Goal: Task Accomplishment & Management: Complete application form

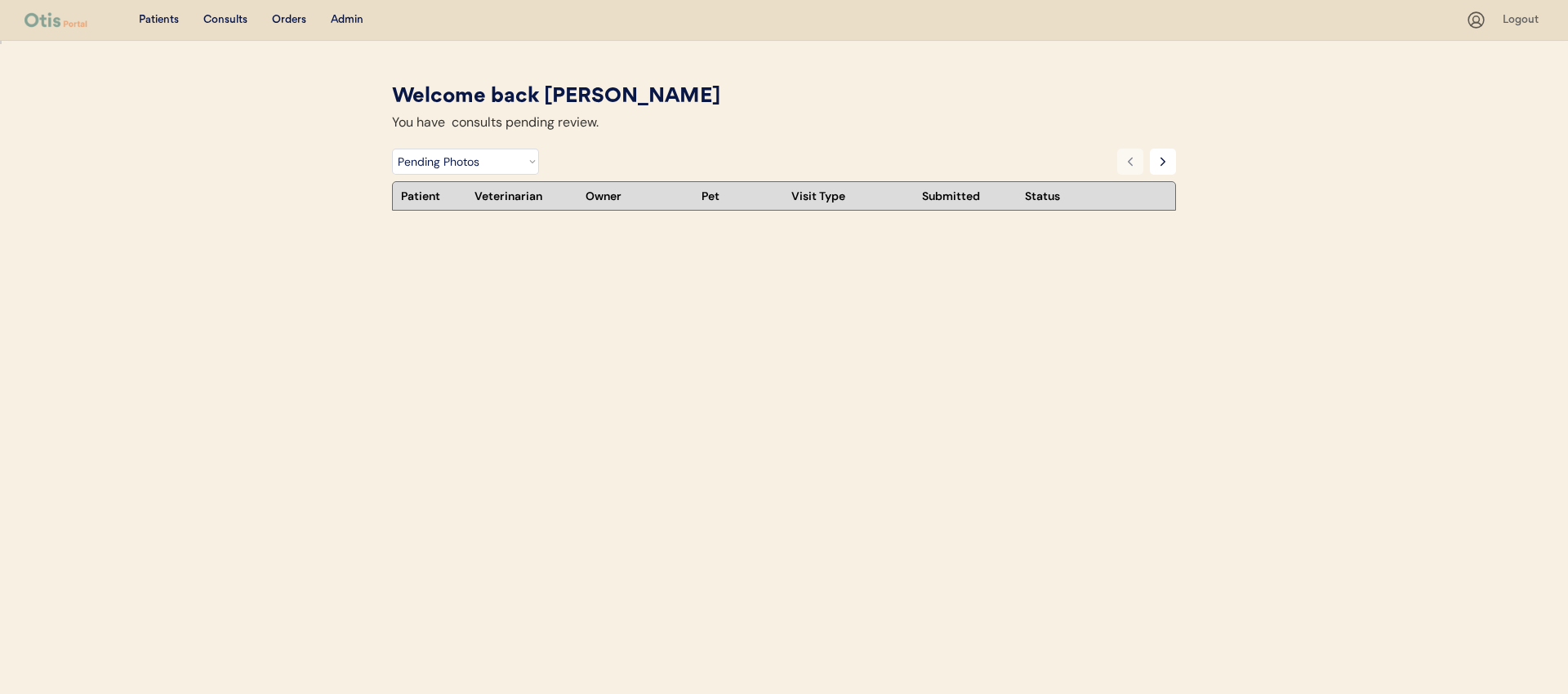
select select ""pending_photos""
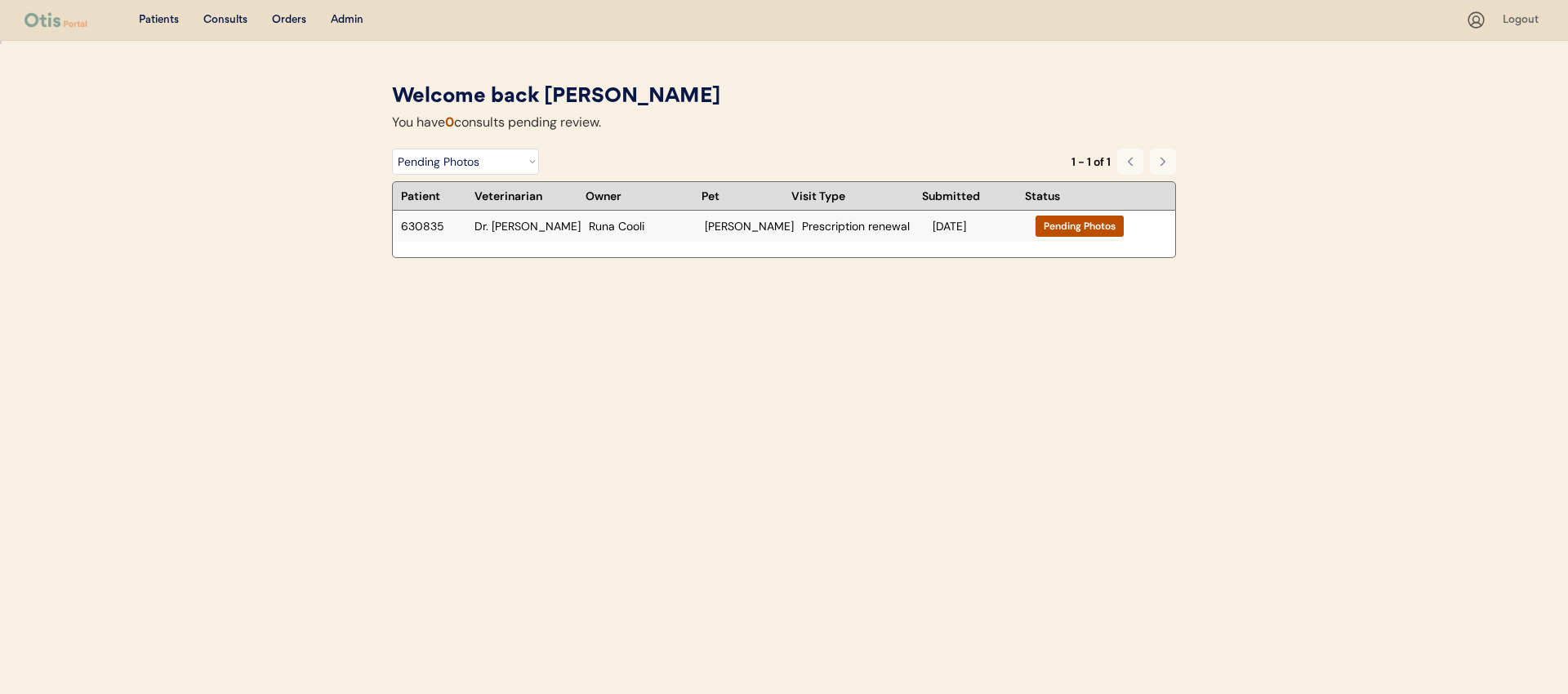
click at [576, 232] on div "630835 Dr. Harriet Runa Cooli Maxine Prescription renewal Oct 2, 2025 Pending P…" at bounding box center [758, 226] width 731 height 32
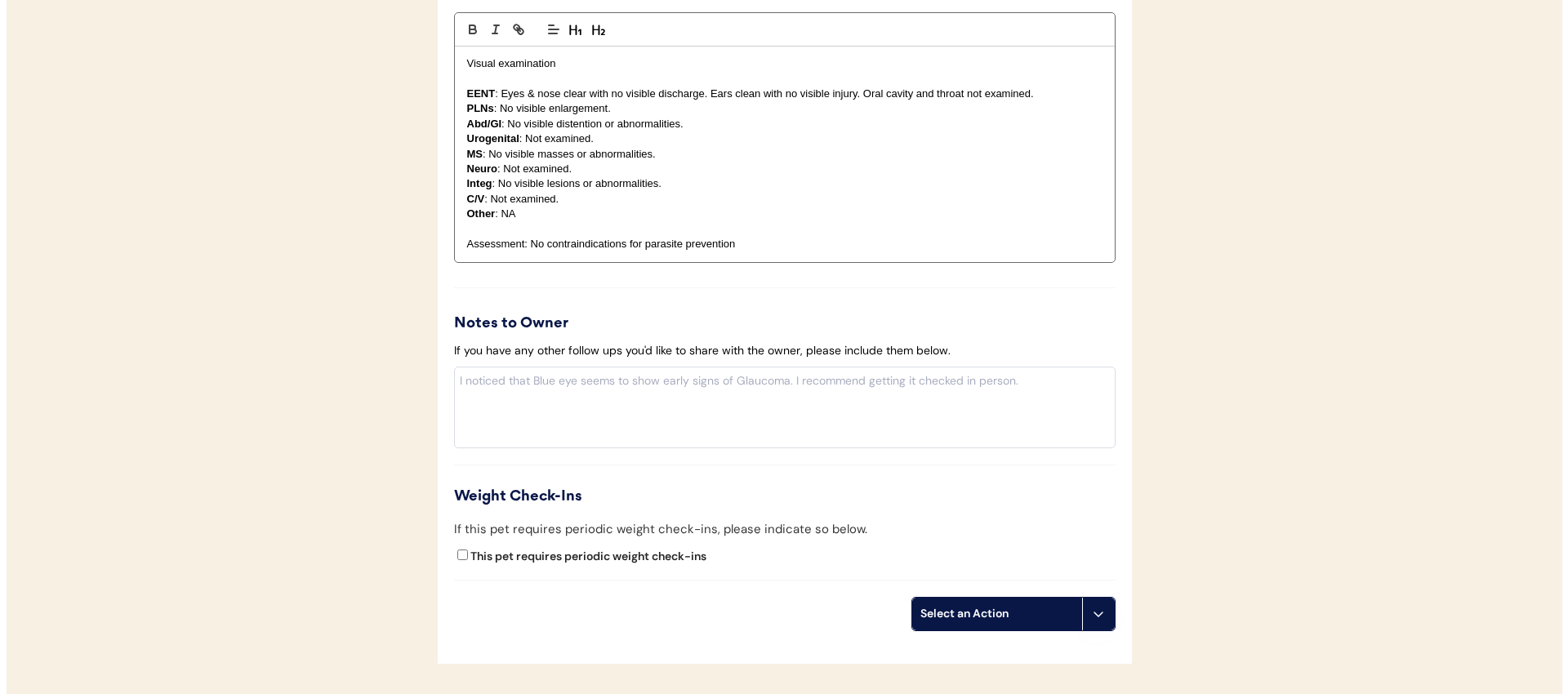
scroll to position [1615, 0]
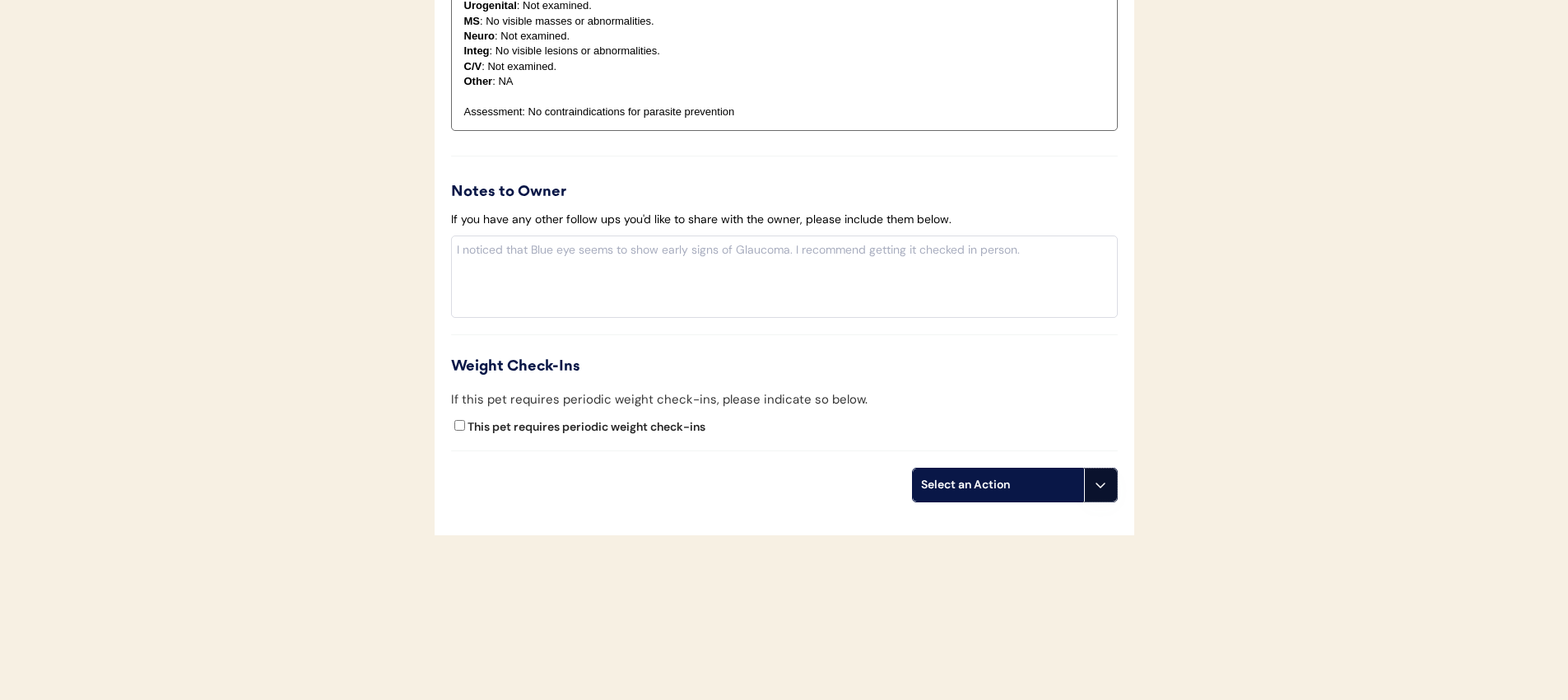
click at [1100, 469] on button at bounding box center [1100, 485] width 33 height 33
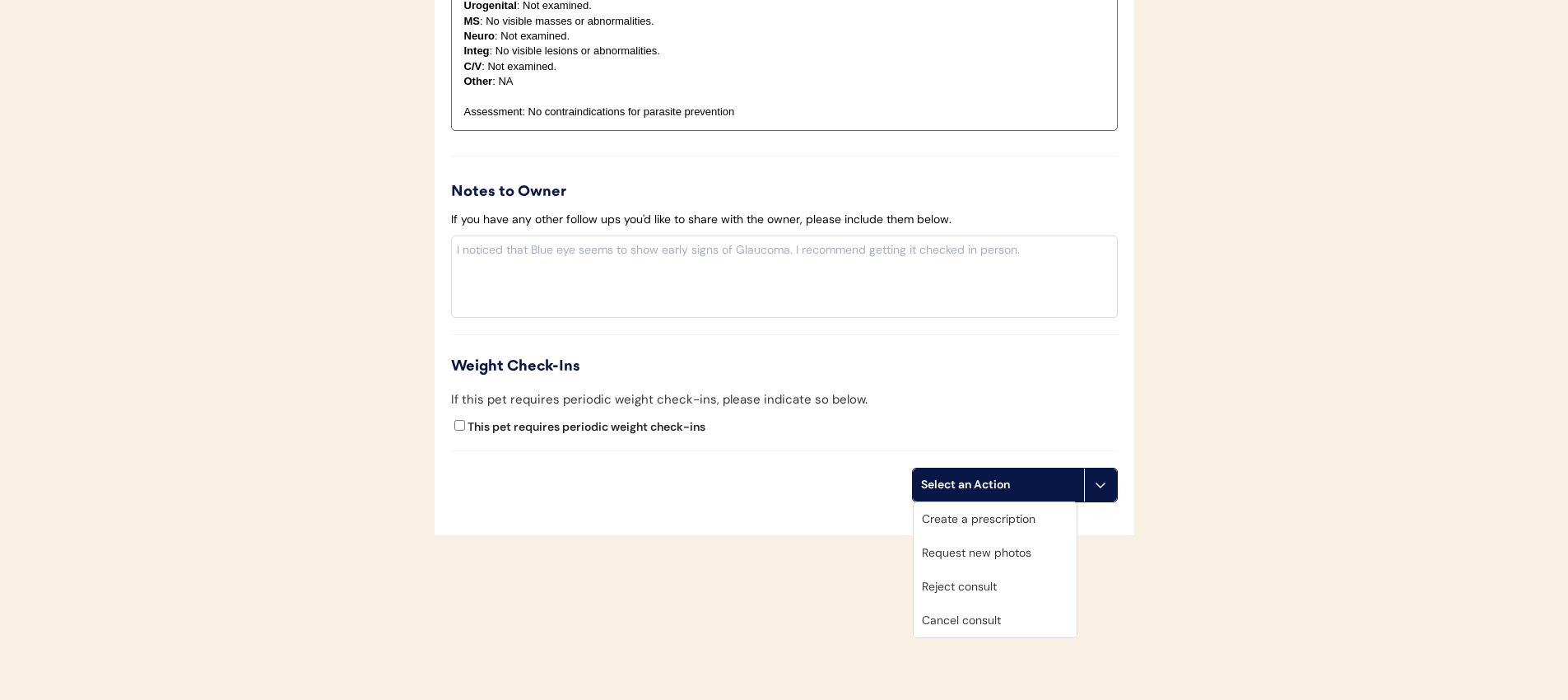
click at [1011, 518] on div "Create a prescription" at bounding box center [995, 519] width 163 height 34
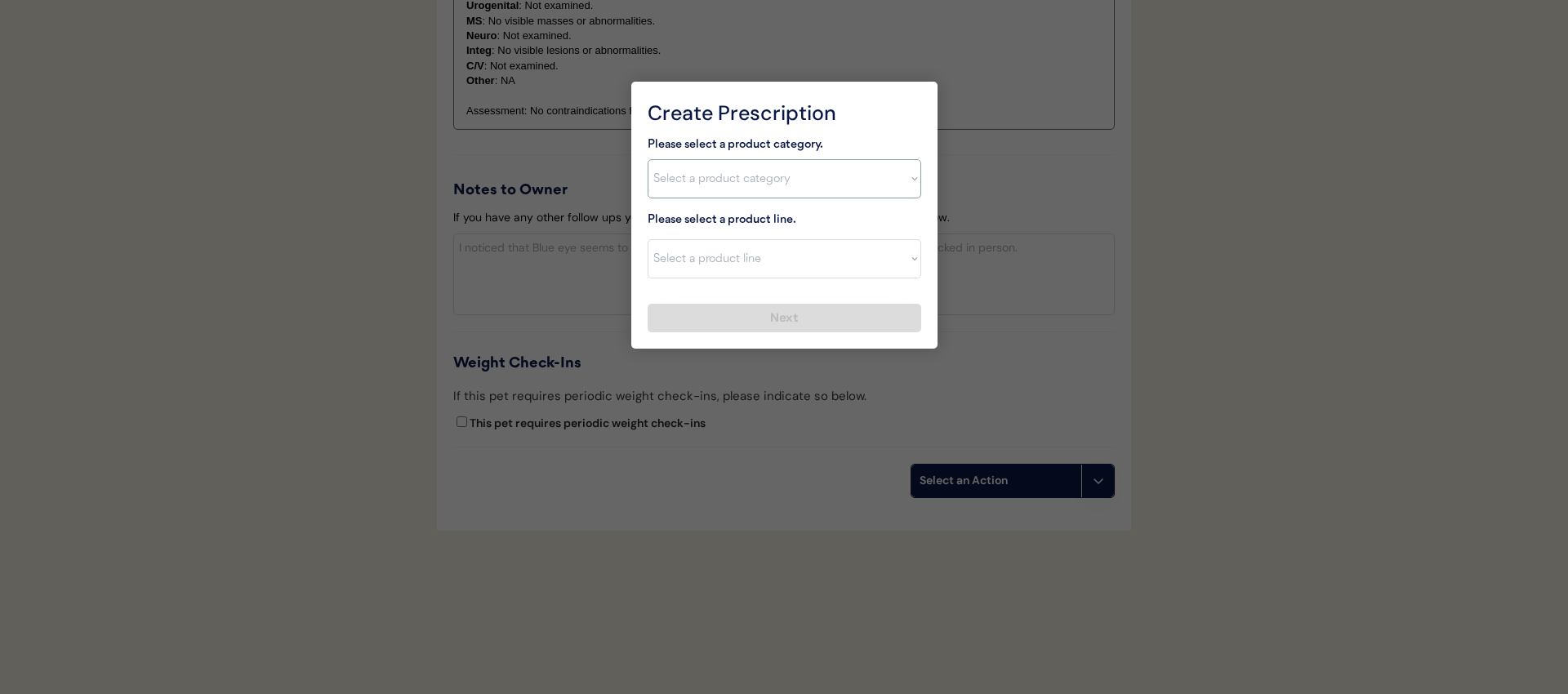
click at [736, 179] on select "Select a product category Allergies Antibiotics Anxiety Combo Parasite Preventi…" at bounding box center [784, 179] width 273 height 39
select select ""combo_parasite_prevention""
click at [647, 160] on select "Select a product category Allergies Antibiotics Anxiety Combo Parasite Preventi…" at bounding box center [784, 179] width 273 height 39
click at [736, 254] on select "Select a product line" at bounding box center [784, 259] width 273 height 39
click at [647, 239] on select "Select a product line" at bounding box center [784, 259] width 273 height 39
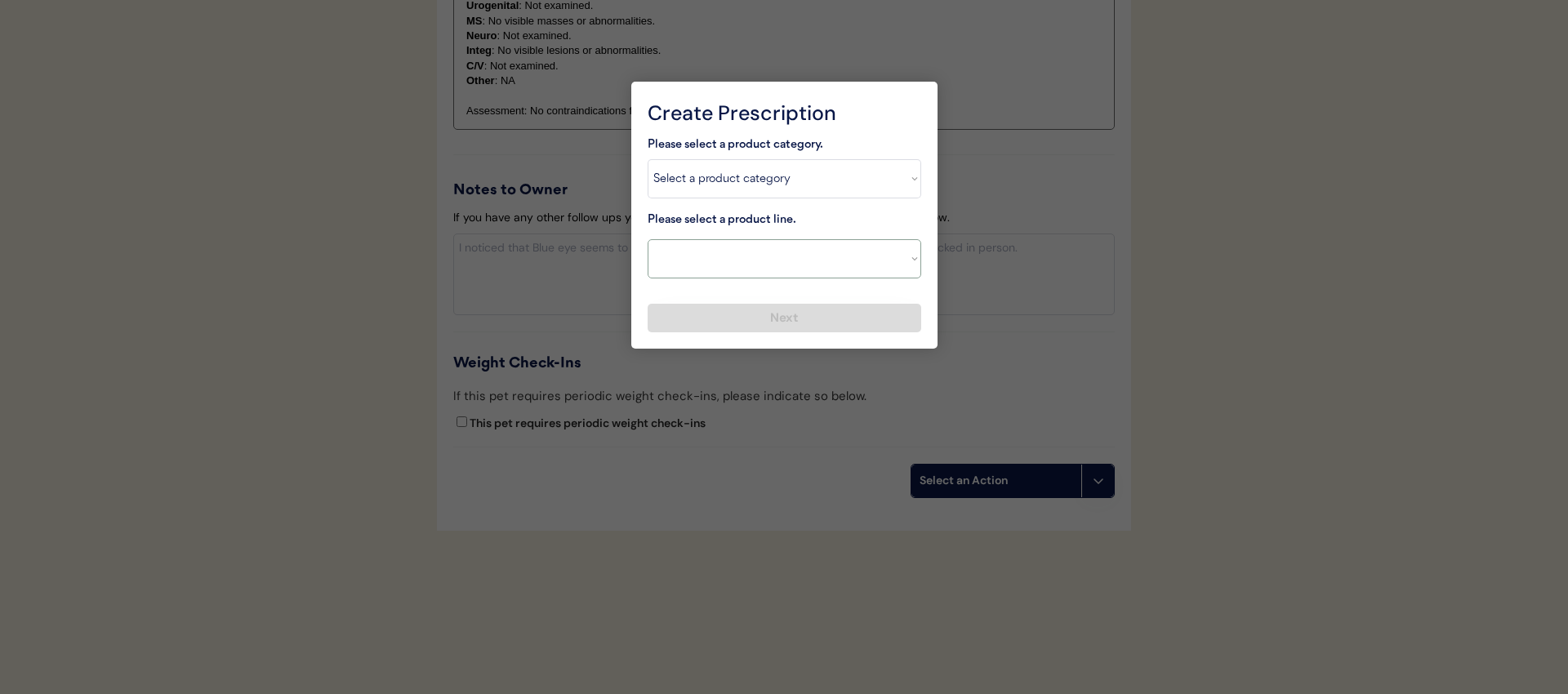
click at [754, 260] on select "Select a product line" at bounding box center [784, 259] width 273 height 39
click at [647, 239] on select "Select a product line" at bounding box center [784, 259] width 273 height 39
click at [751, 266] on select "Select a product line" at bounding box center [784, 259] width 273 height 39
click at [839, 226] on div "Please select a product line. Select a product line NexGard Plus NexGard Plus R…" at bounding box center [784, 244] width 273 height 68
click at [826, 258] on select "Select a product line NexGard Plus NexGard Plus Revolution for Cats Simparica T…" at bounding box center [784, 259] width 273 height 39
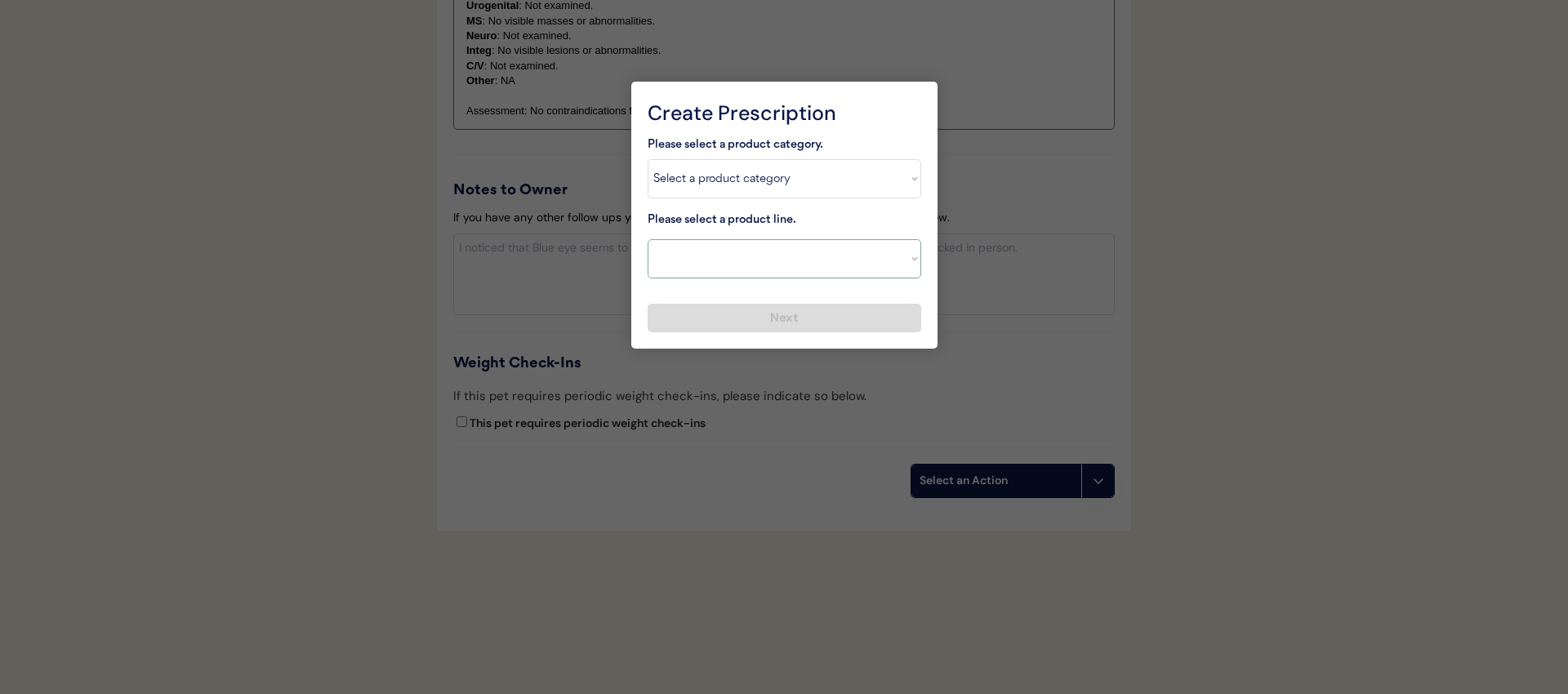
select select ""NexGard Plus""
click at [647, 239] on select "Select a product line NexGard Plus NexGard Plus Revolution for Cats Simparica T…" at bounding box center [784, 259] width 273 height 39
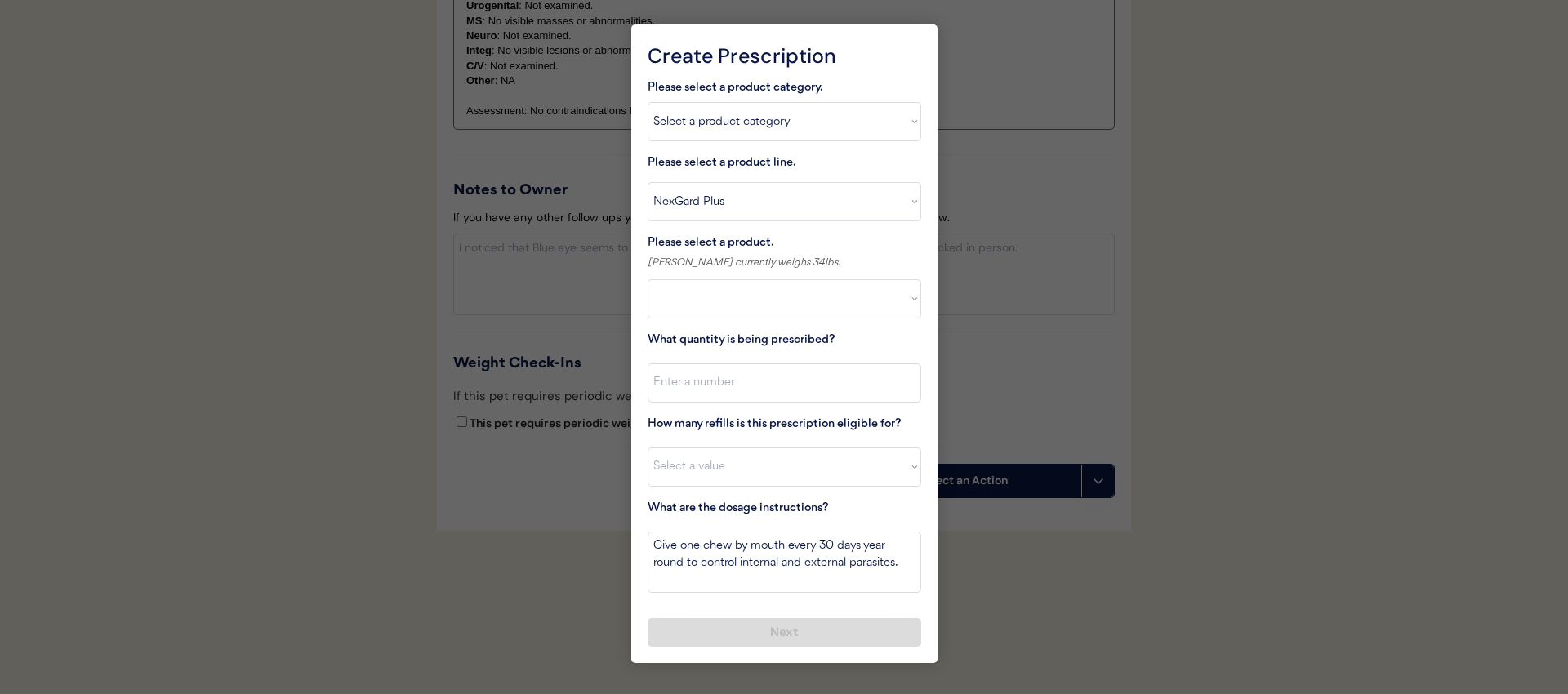
select select ""PLACEHOLDER_1427118222253""
click at [768, 296] on select "Select a product Nexgard Plus, 8.1-17 lbs Nexgard Plus, 33.1-66 lbs Nexgard Plu…" at bounding box center [784, 299] width 273 height 39
click at [800, 208] on select "Select a product line NexGard Plus NexGard Plus Revolution for Cats Simparica T…" at bounding box center [784, 202] width 273 height 39
select select ""NexGard Plus ""
click at [647, 182] on select "Select a product line NexGard Plus NexGard Plus Revolution for Cats Simparica T…" at bounding box center [784, 202] width 273 height 39
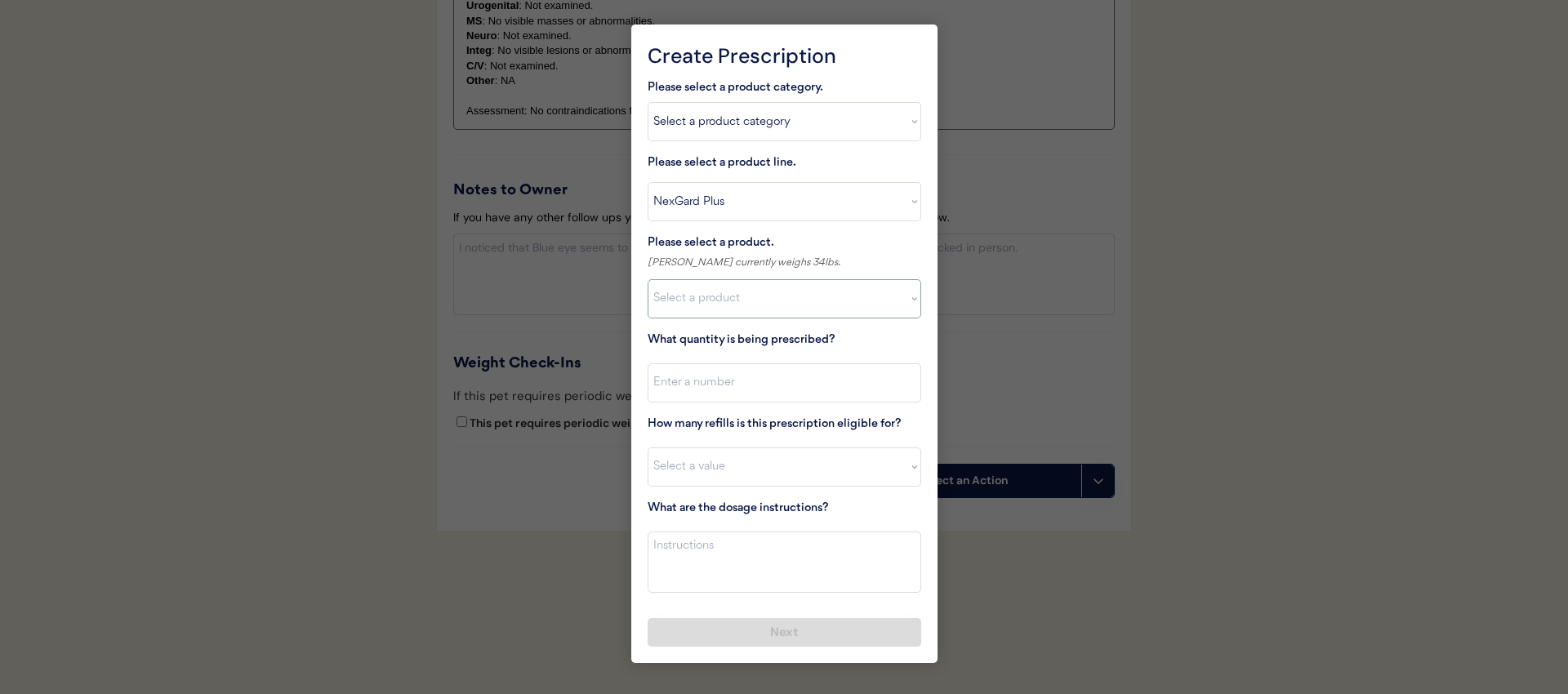
click at [783, 298] on select "Select a product Nexgard Plus, 8.1-17 lbs Nexgard Plus, 33.1-66 lbs Nexgard Plu…" at bounding box center [784, 299] width 273 height 39
click at [818, 204] on select "Select a product line NexGard Plus NexGard Plus Revolution for Cats Simparica T…" at bounding box center [784, 202] width 273 height 39
select select ""NexGard Plus""
click at [647, 182] on select "Select a product line NexGard Plus NexGard Plus Revolution for Cats Simparica T…" at bounding box center [784, 202] width 273 height 39
type textarea "Give one chew by mouth every 30 days year round to control internal and externa…"
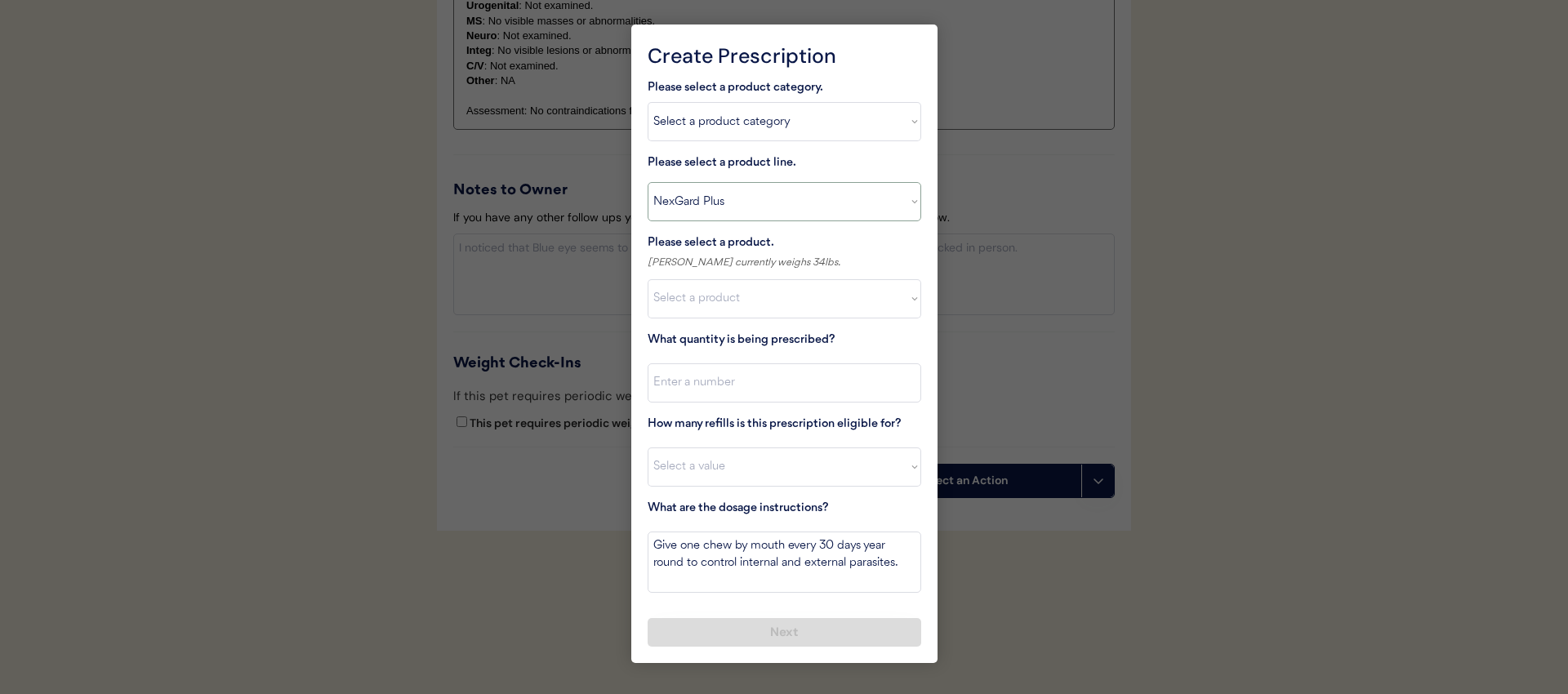
click at [789, 301] on select "Select a product Nexgard Plus, 17.1-33 lbs" at bounding box center [784, 299] width 273 height 39
select select ""1348695171700984260__LOOKUP__1712274129287x148141850812400160""
click at [647, 279] on select "Select a product Nexgard Plus, 8.1-17 lbs Nexgard Plus, 33.1-66 lbs Nexgard Plu…" at bounding box center [784, 299] width 273 height 39
click at [772, 381] on input "input" at bounding box center [784, 383] width 273 height 39
type input "1"
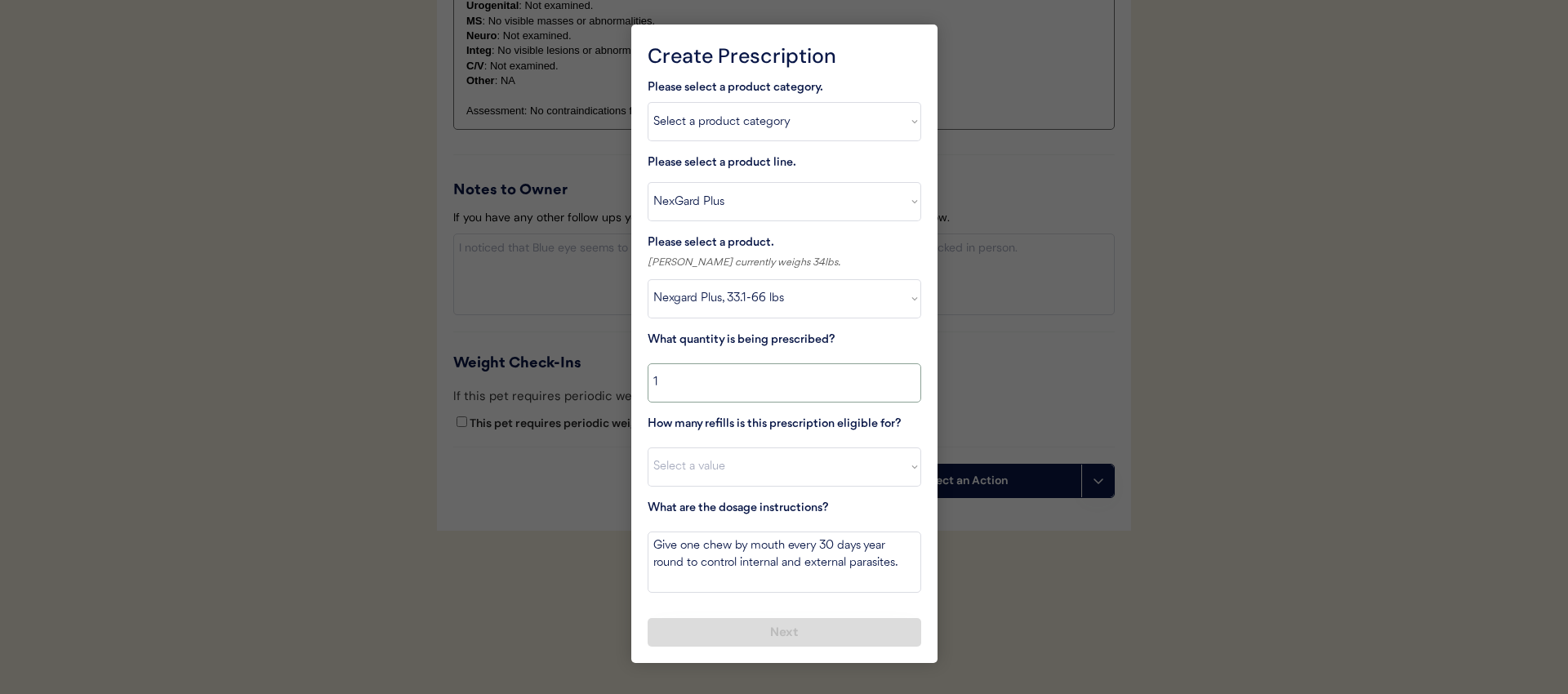
click at [737, 445] on div "How many refills is this prescription eligible for? Select a value 0 1 2 3 4 5 …" at bounding box center [784, 451] width 273 height 72
click at [741, 476] on select "Select a value 0 1 2 3 4 5 6 7 8 9 10 11" at bounding box center [784, 467] width 273 height 39
select select "3"
click at [647, 447] on select "Select a value 0 1 2 3 4 5 6 7 8 9 10 11" at bounding box center [784, 467] width 273 height 39
click at [793, 618] on button "Next" at bounding box center [784, 632] width 273 height 28
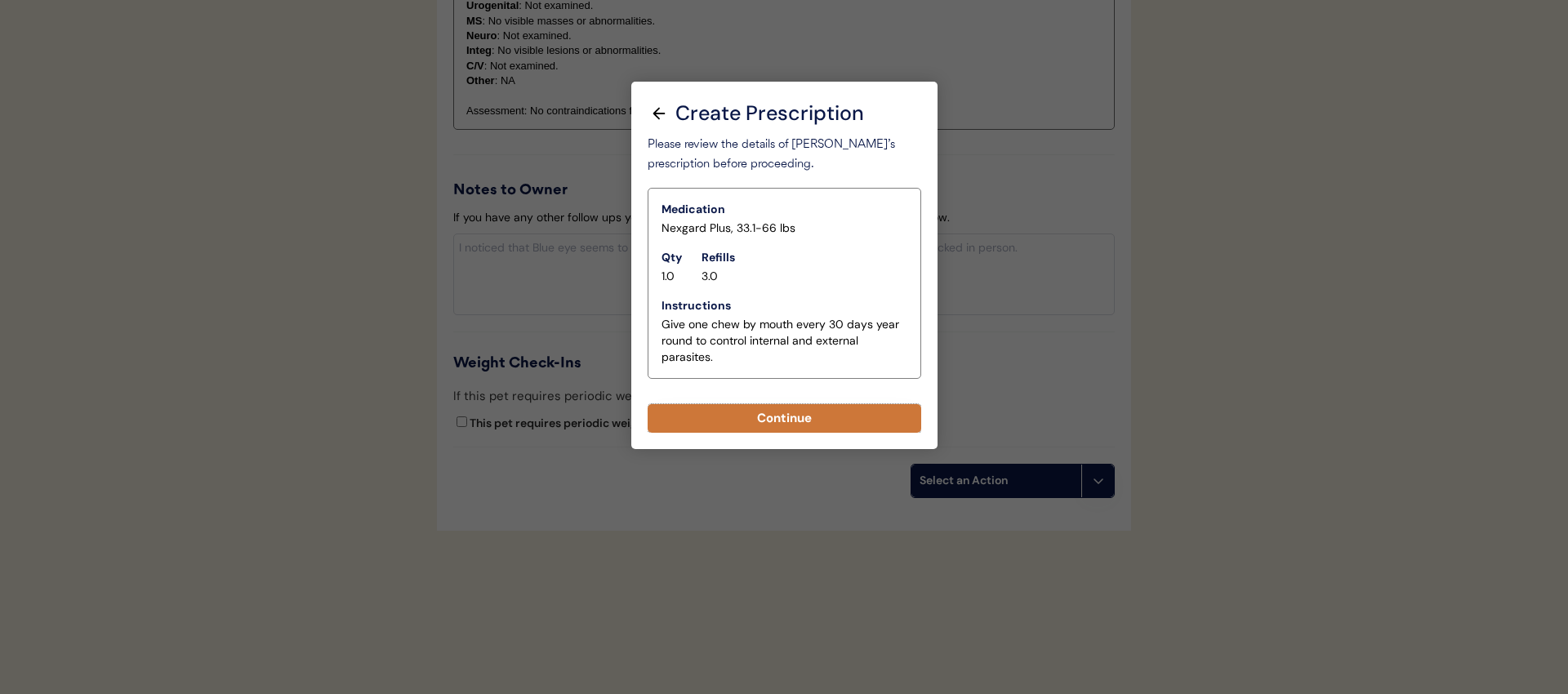
click at [816, 420] on button "Continue" at bounding box center [784, 418] width 273 height 28
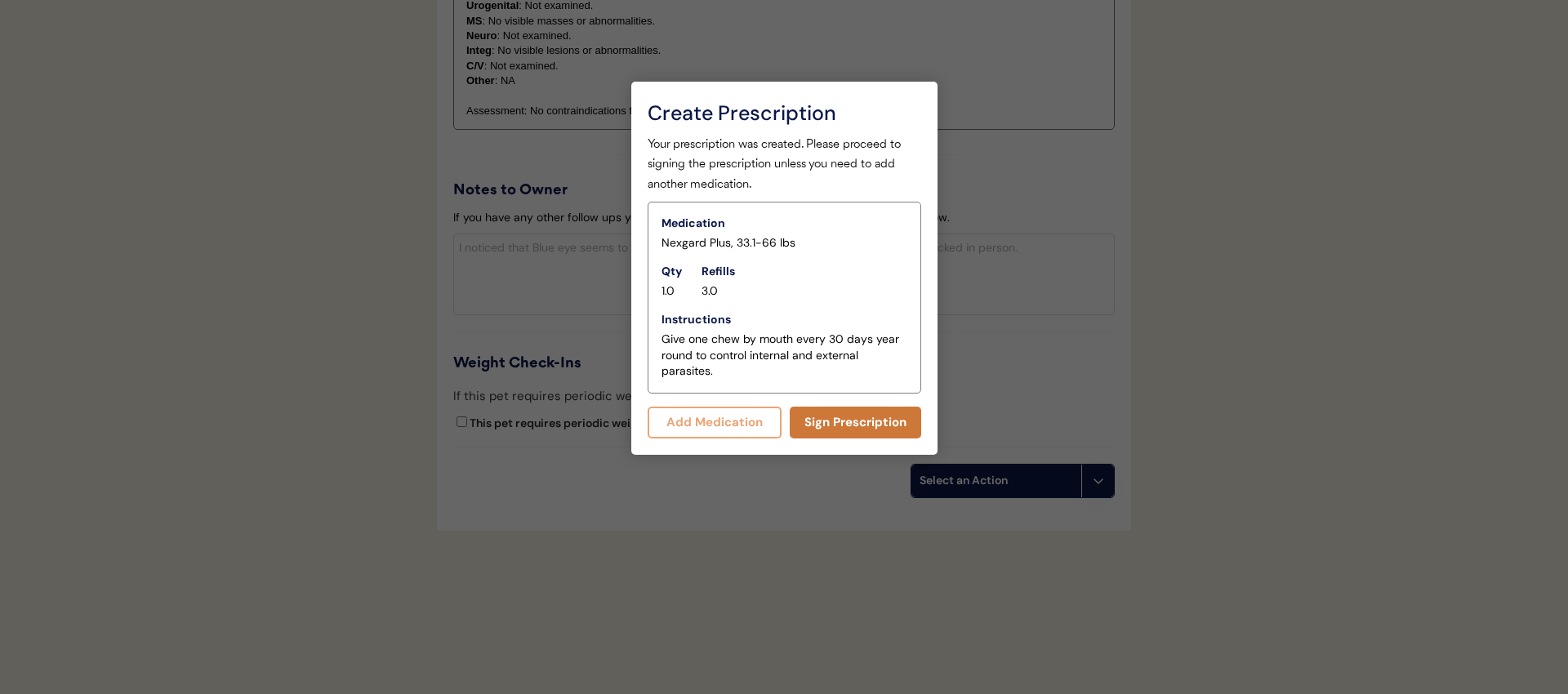
click at [847, 428] on button "Sign Prescription" at bounding box center [856, 423] width 132 height 32
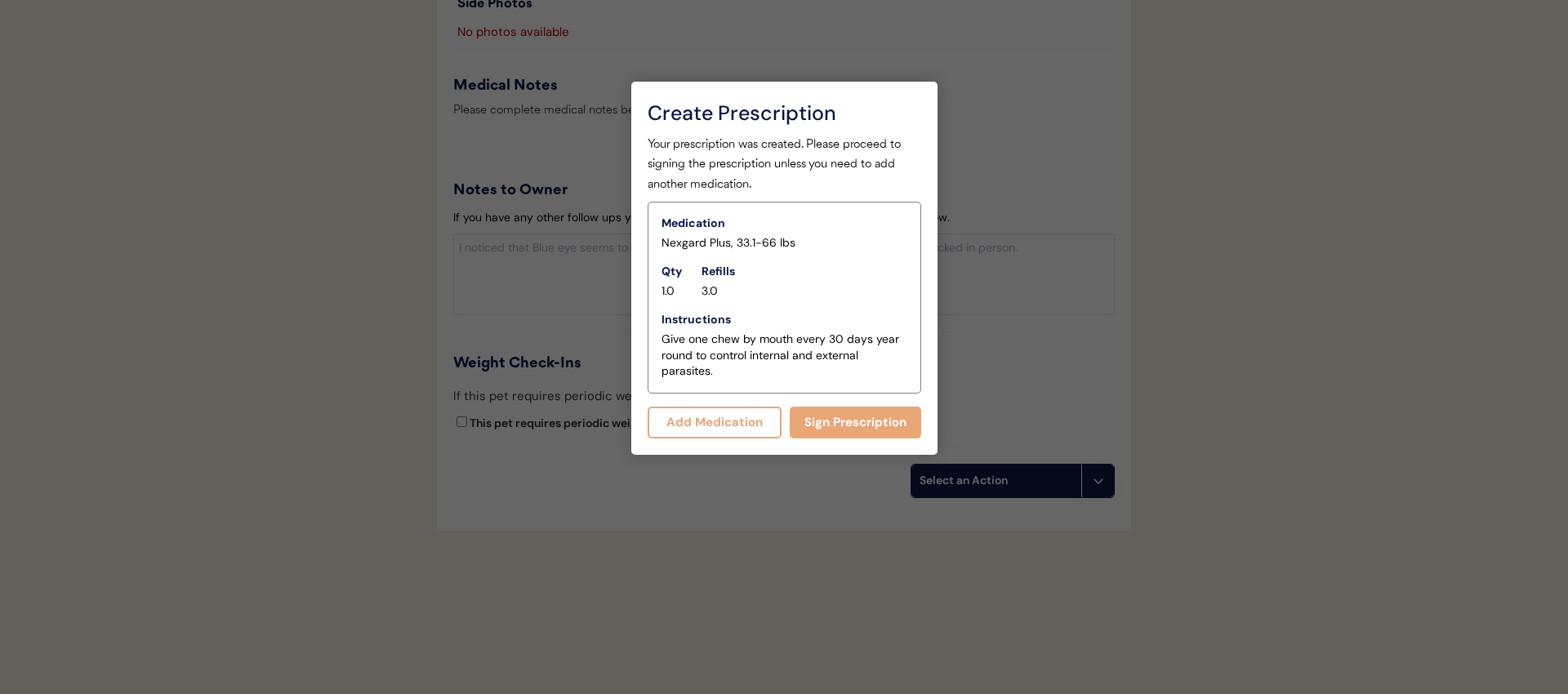
scroll to position [1601, 0]
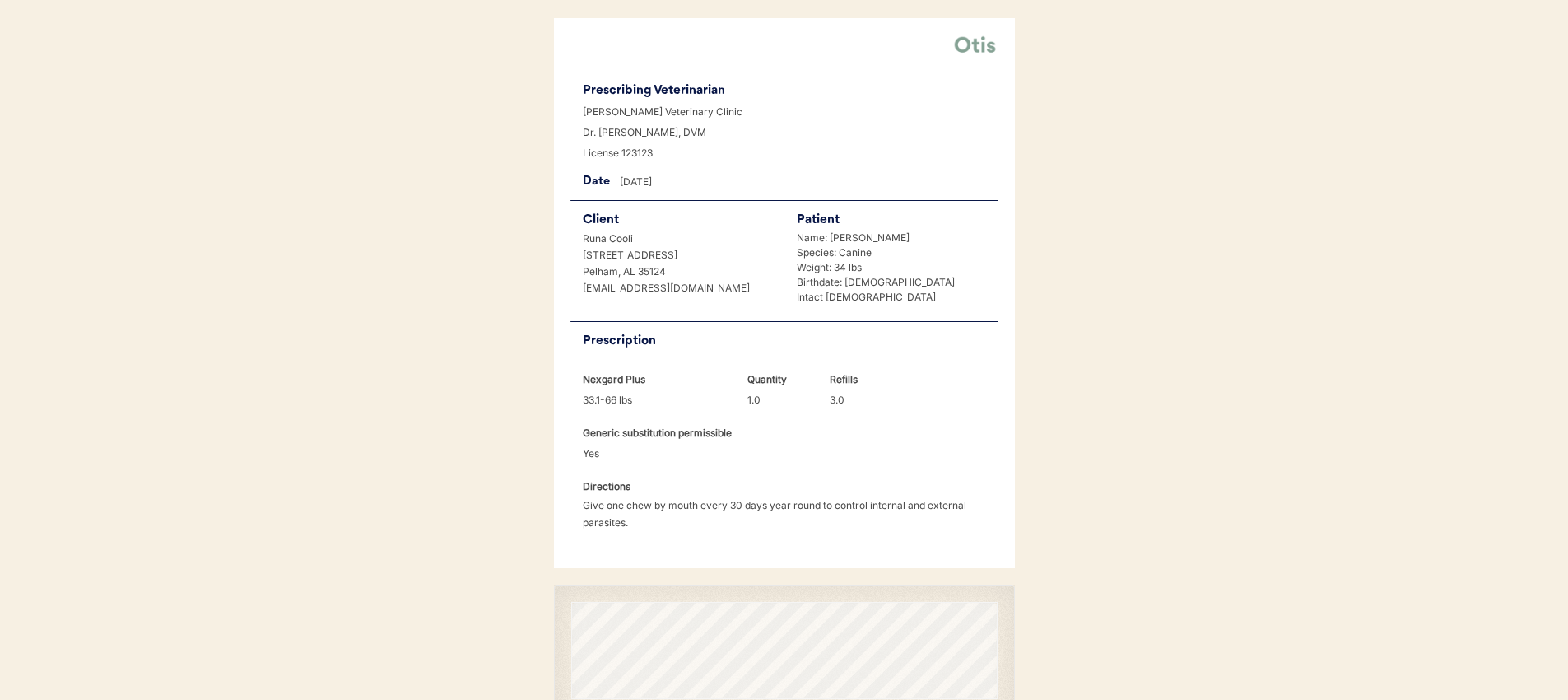
scroll to position [308, 0]
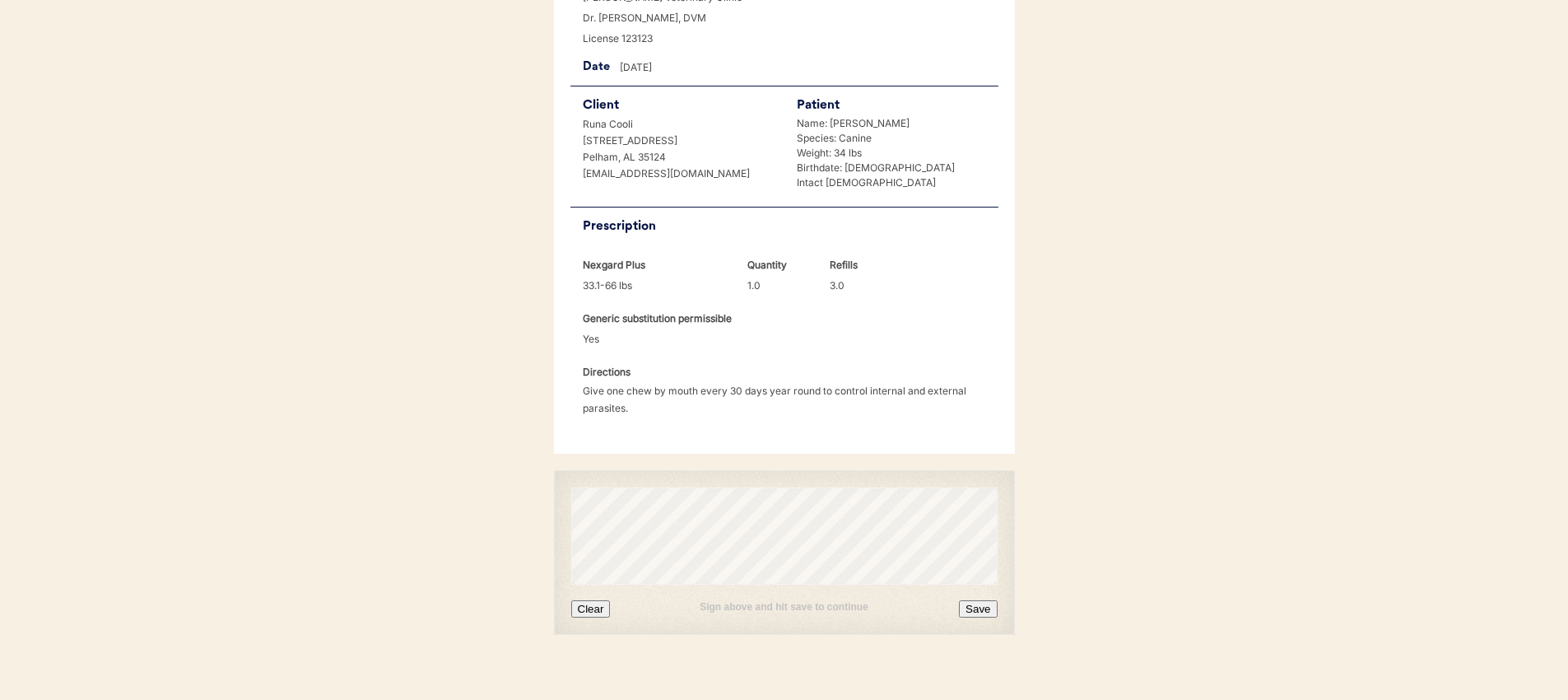
click at [596, 601] on button "Clear" at bounding box center [591, 609] width 40 height 17
click at [978, 601] on button "Save" at bounding box center [978, 609] width 38 height 17
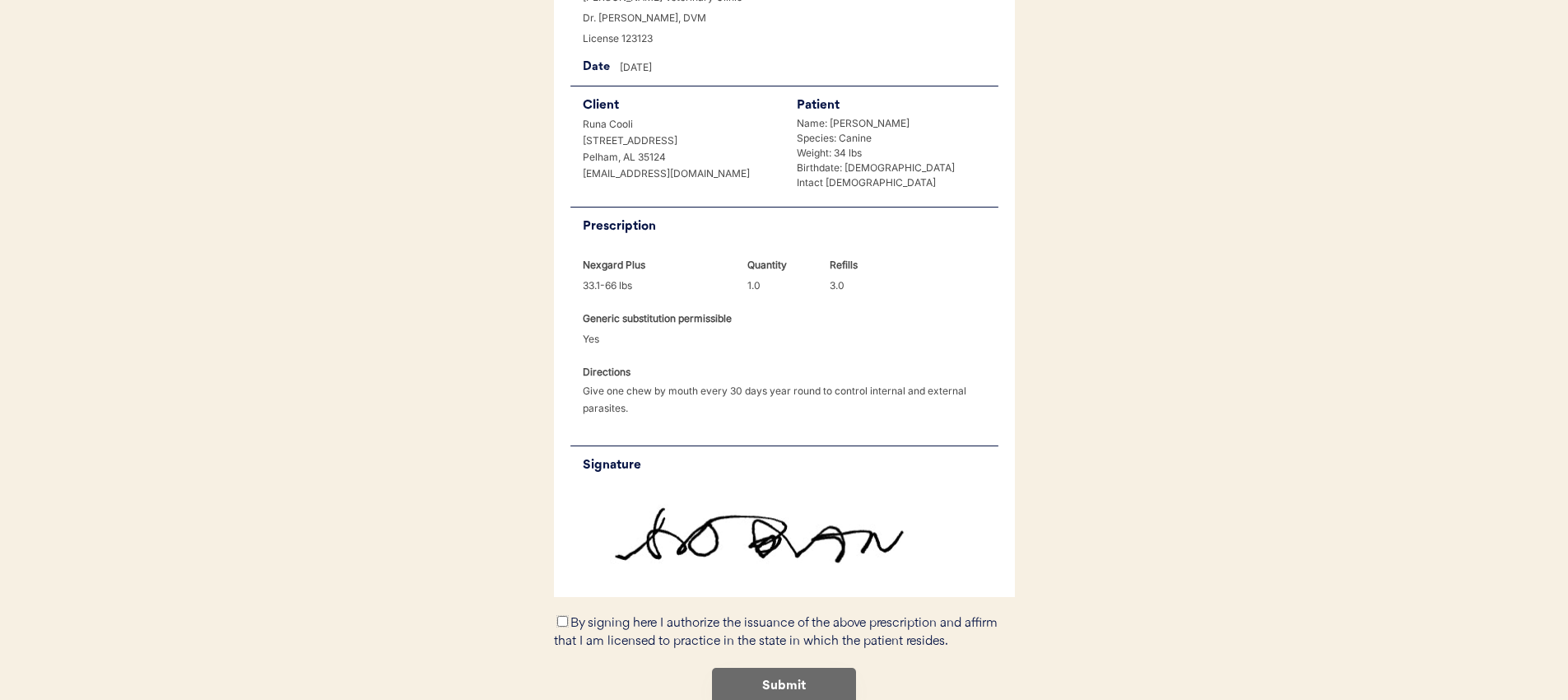
click at [563, 616] on input "By signing here I authorize the issuance of the above prescription and affirm t…" at bounding box center [562, 620] width 10 height 10
checkbox input "true"
click at [763, 668] on button "Submit" at bounding box center [784, 686] width 144 height 37
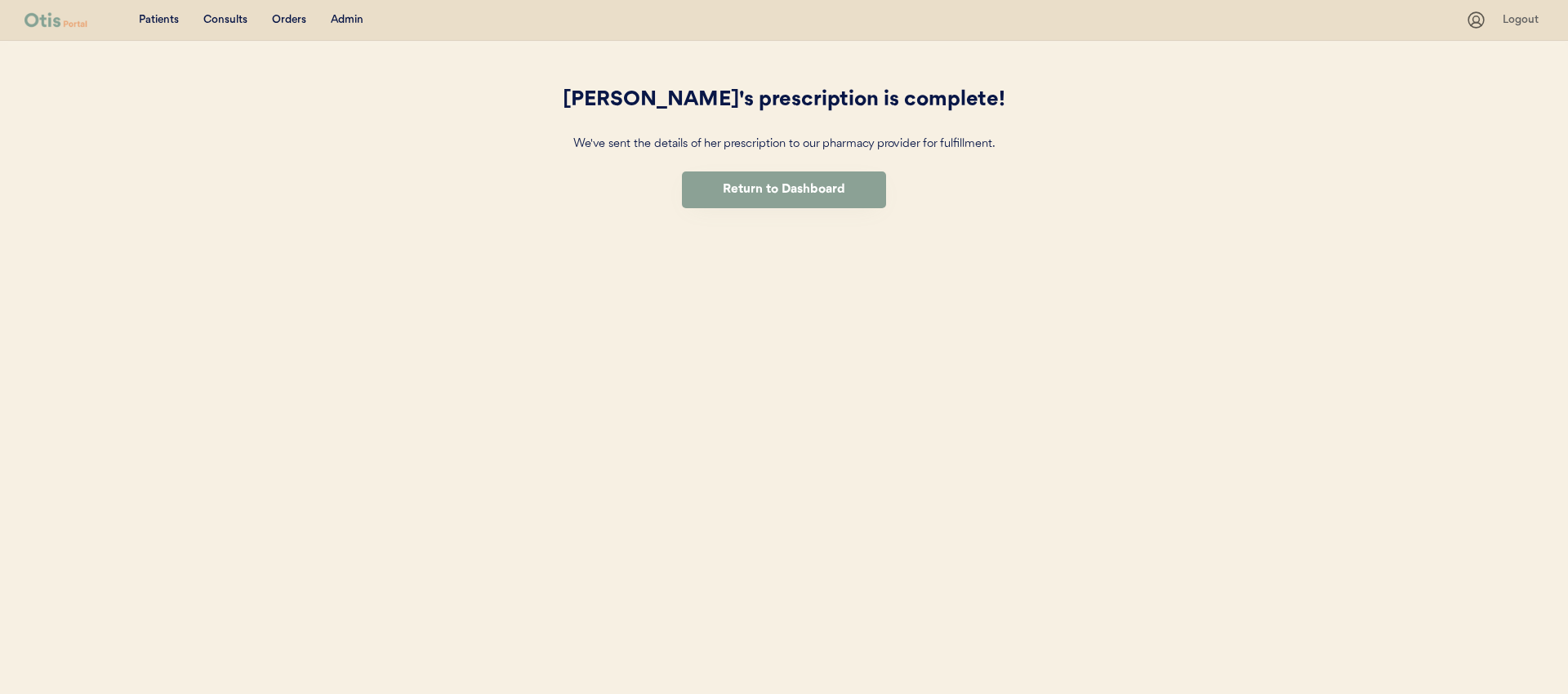
click at [994, 131] on div "[PERSON_NAME]'s prescription is complete! We've sent the details of her prescri…" at bounding box center [784, 164] width 490 height 249
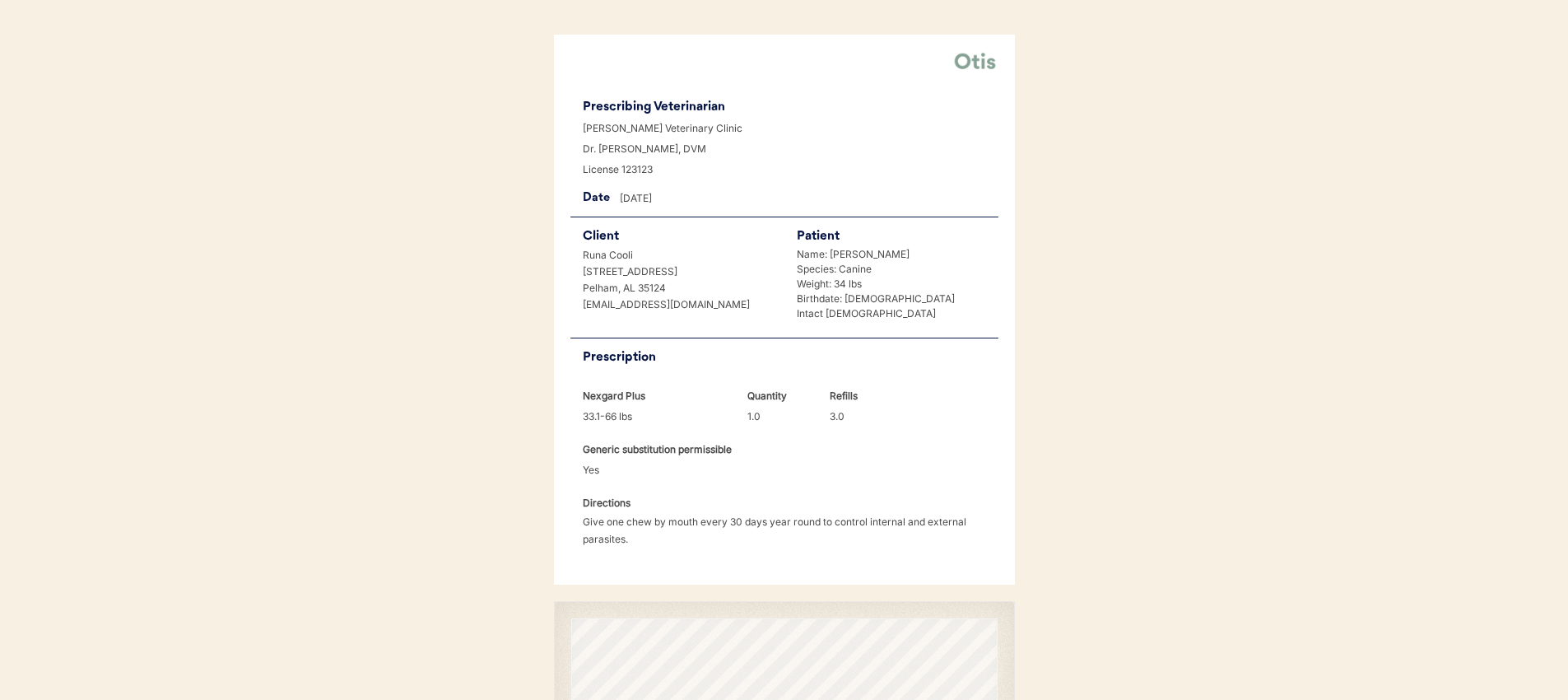
scroll to position [308, 0]
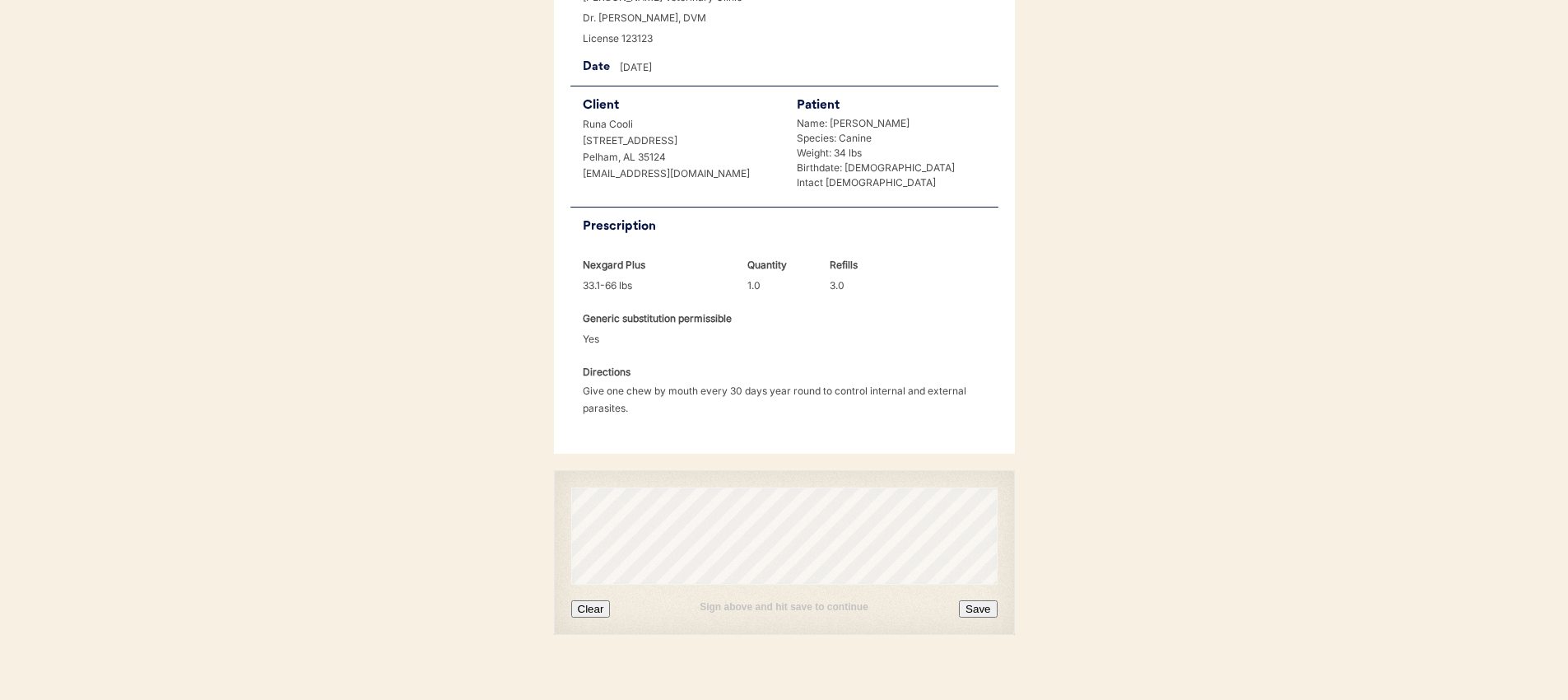
click at [583, 601] on button "Clear" at bounding box center [591, 609] width 40 height 17
click at [983, 601] on button "Save" at bounding box center [978, 609] width 38 height 17
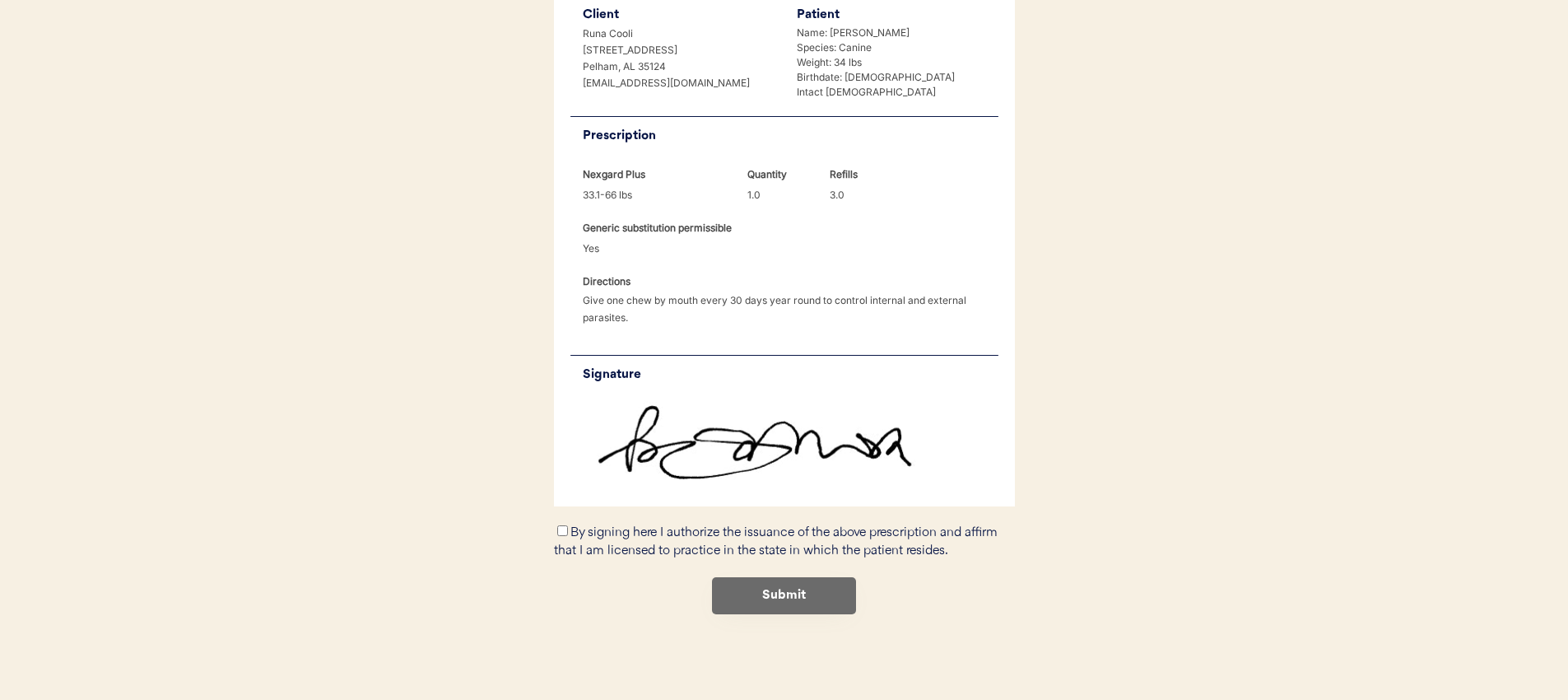
scroll to position [378, 0]
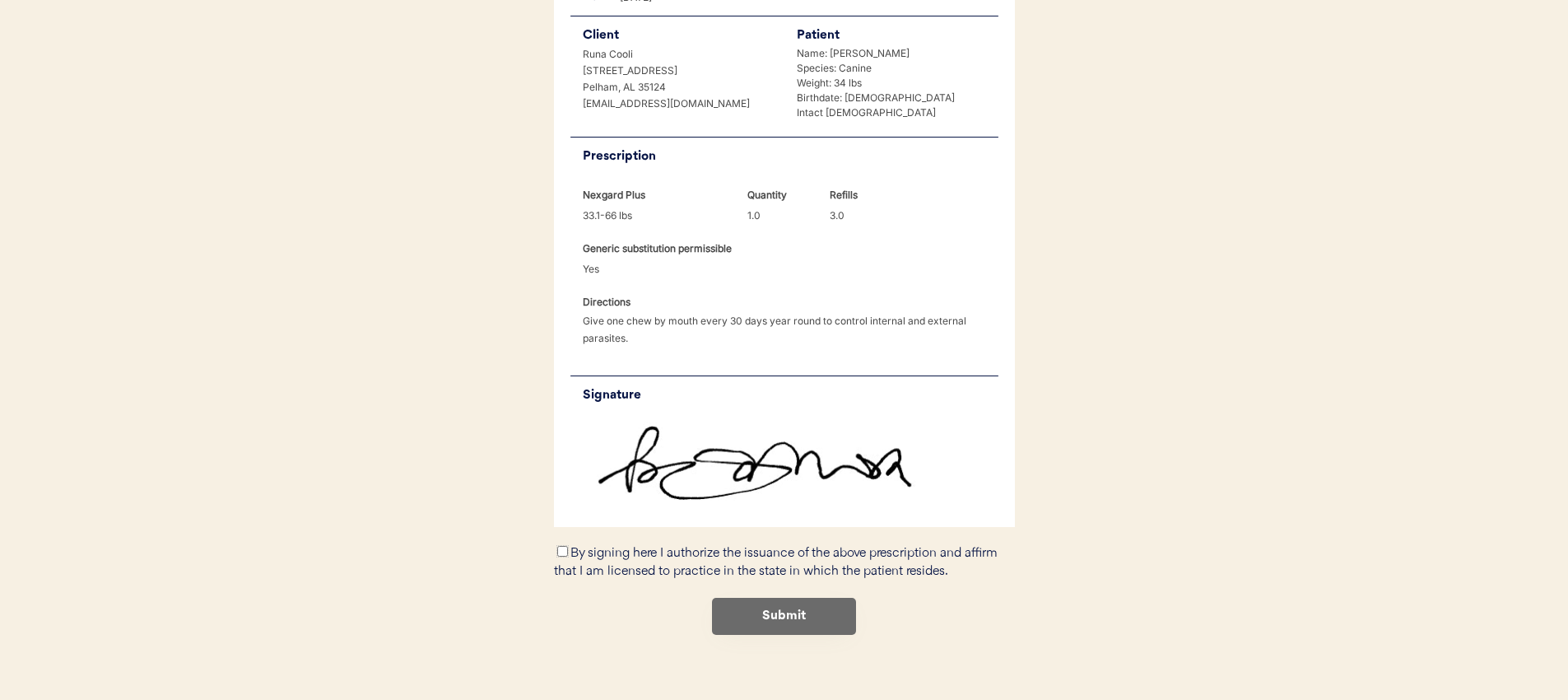
click at [564, 546] on input "By signing here I authorize the issuance of the above prescription and affirm t…" at bounding box center [562, 550] width 10 height 10
checkbox input "true"
click at [744, 598] on button "Submit" at bounding box center [784, 616] width 144 height 37
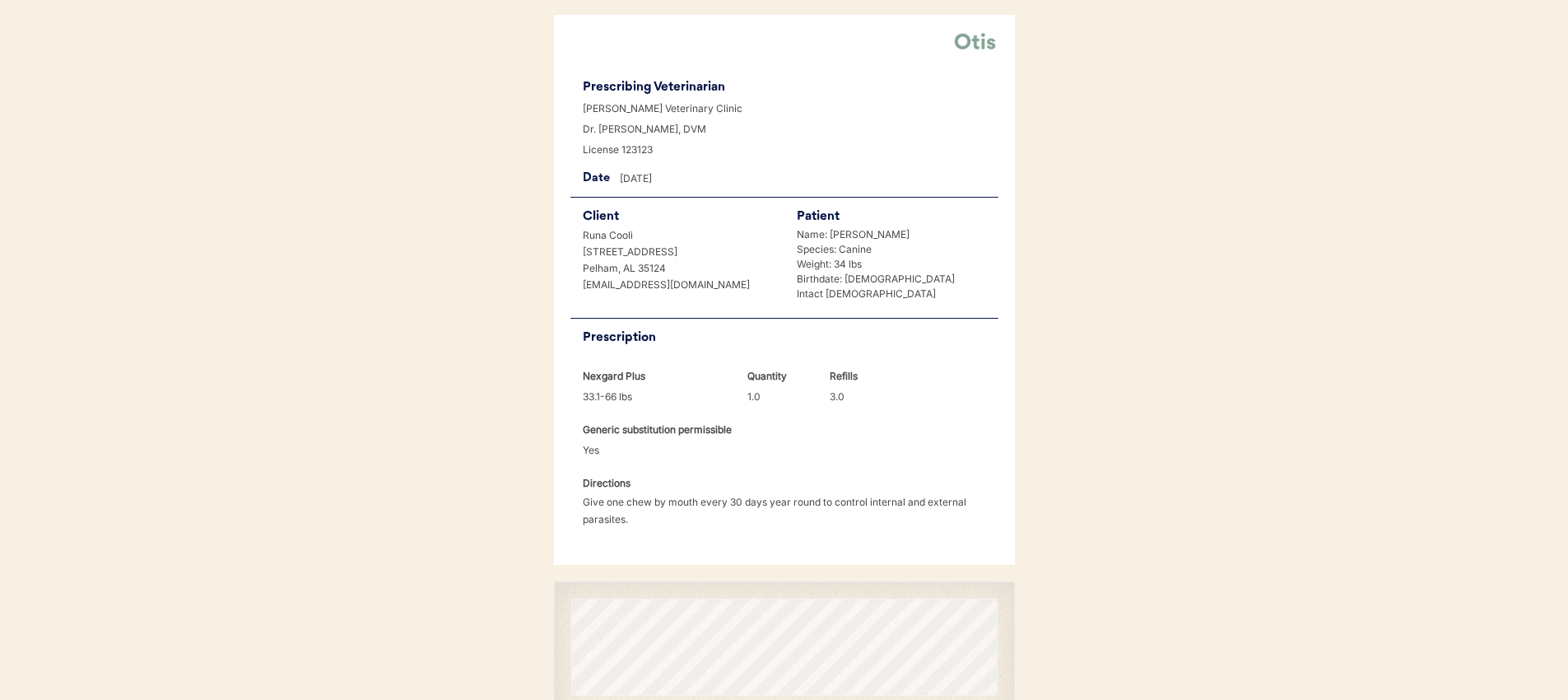
scroll to position [308, 0]
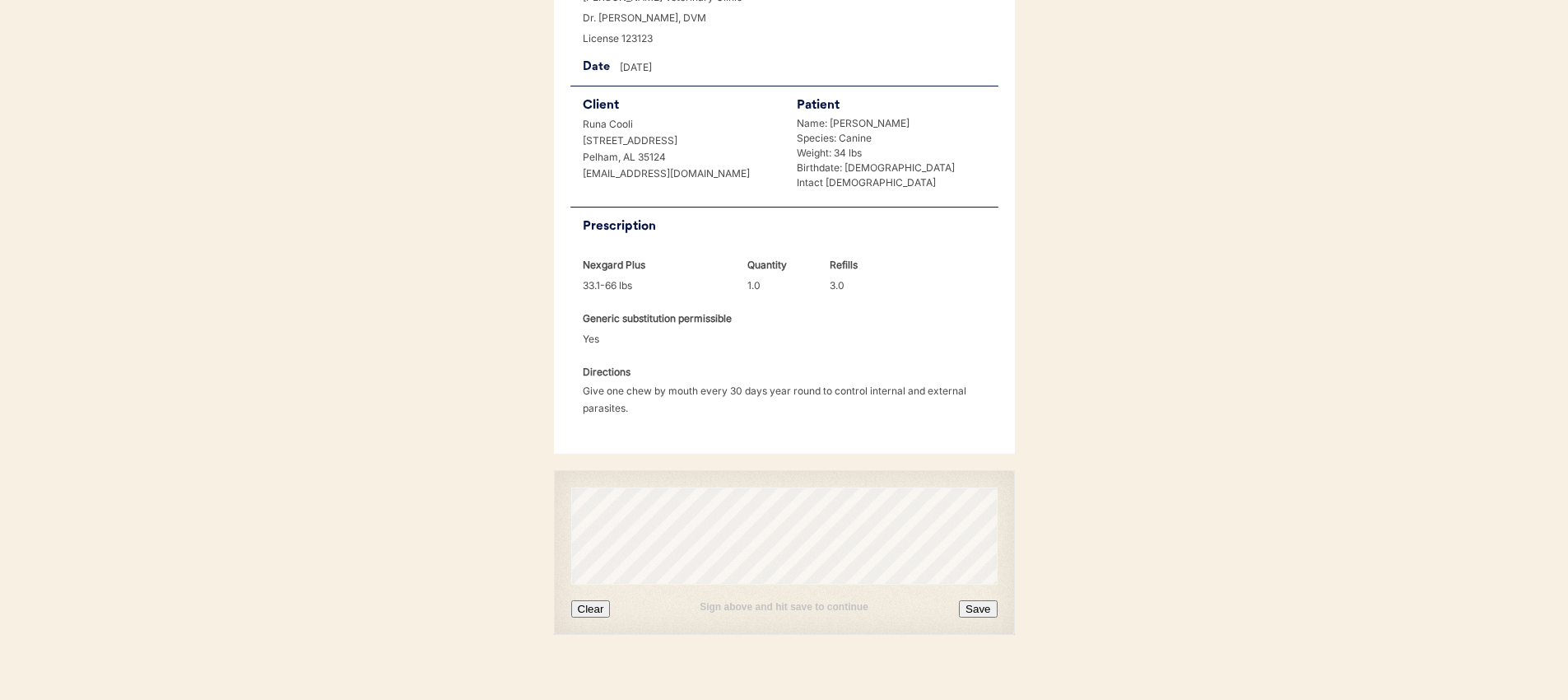
click at [582, 584] on div "Sign above and hit save to continue Clear Save" at bounding box center [784, 601] width 426 height 33
click at [587, 601] on button "Clear" at bounding box center [591, 609] width 40 height 17
click at [971, 601] on button "Save" at bounding box center [978, 609] width 38 height 17
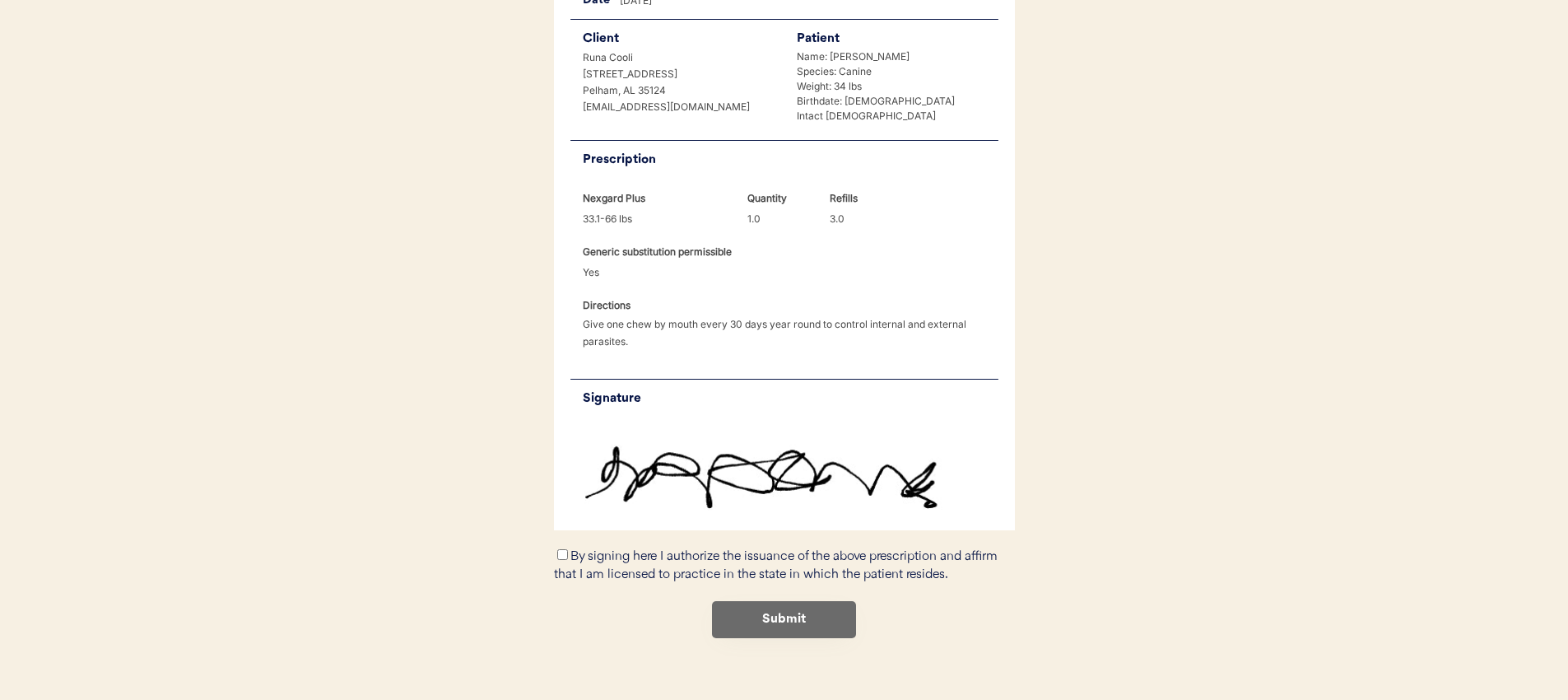
scroll to position [378, 0]
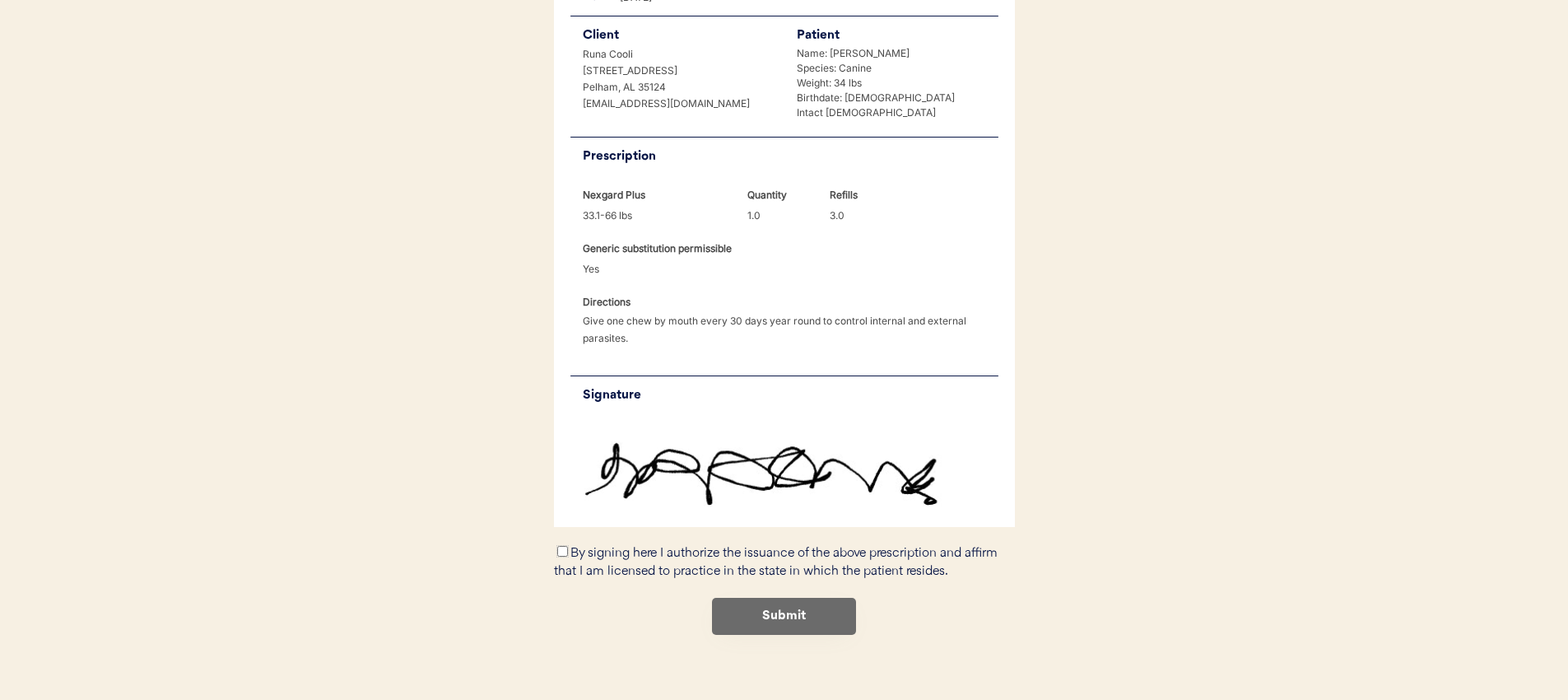
click at [559, 546] on input "By signing here I authorize the issuance of the above prescription and affirm t…" at bounding box center [562, 550] width 10 height 10
checkbox input "true"
click at [801, 598] on button "Submit" at bounding box center [784, 616] width 144 height 37
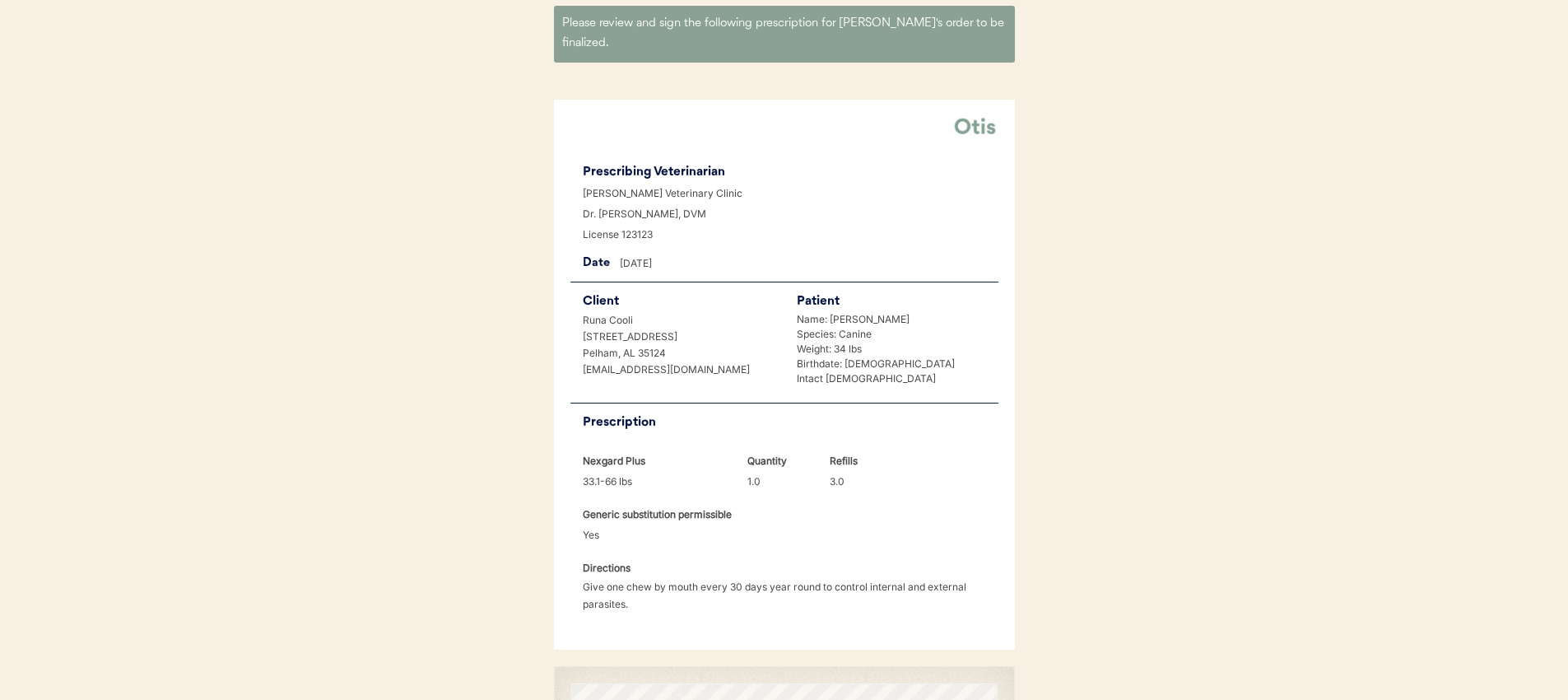
scroll to position [308, 0]
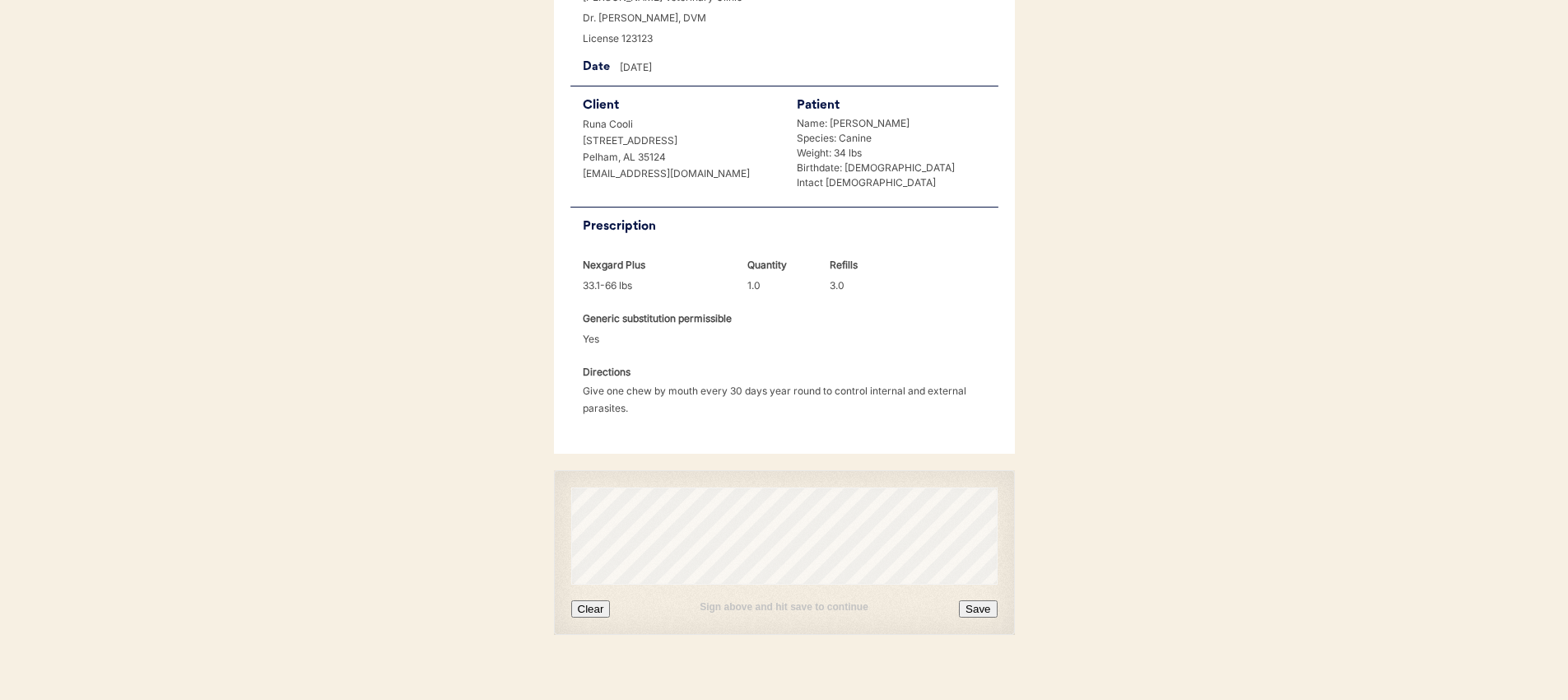
click at [589, 601] on button "Clear" at bounding box center [591, 609] width 40 height 17
click at [982, 601] on button "Save" at bounding box center [978, 609] width 38 height 17
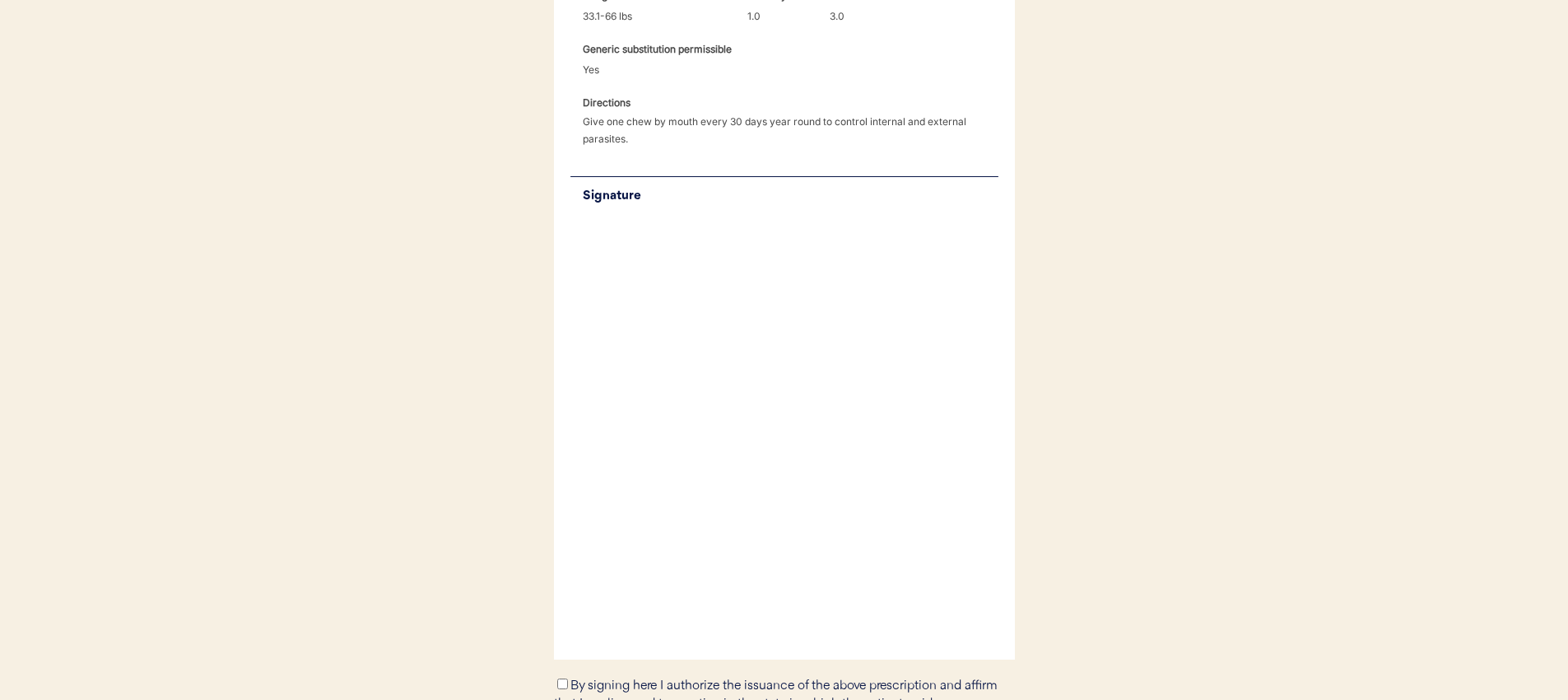
scroll to position [378, 0]
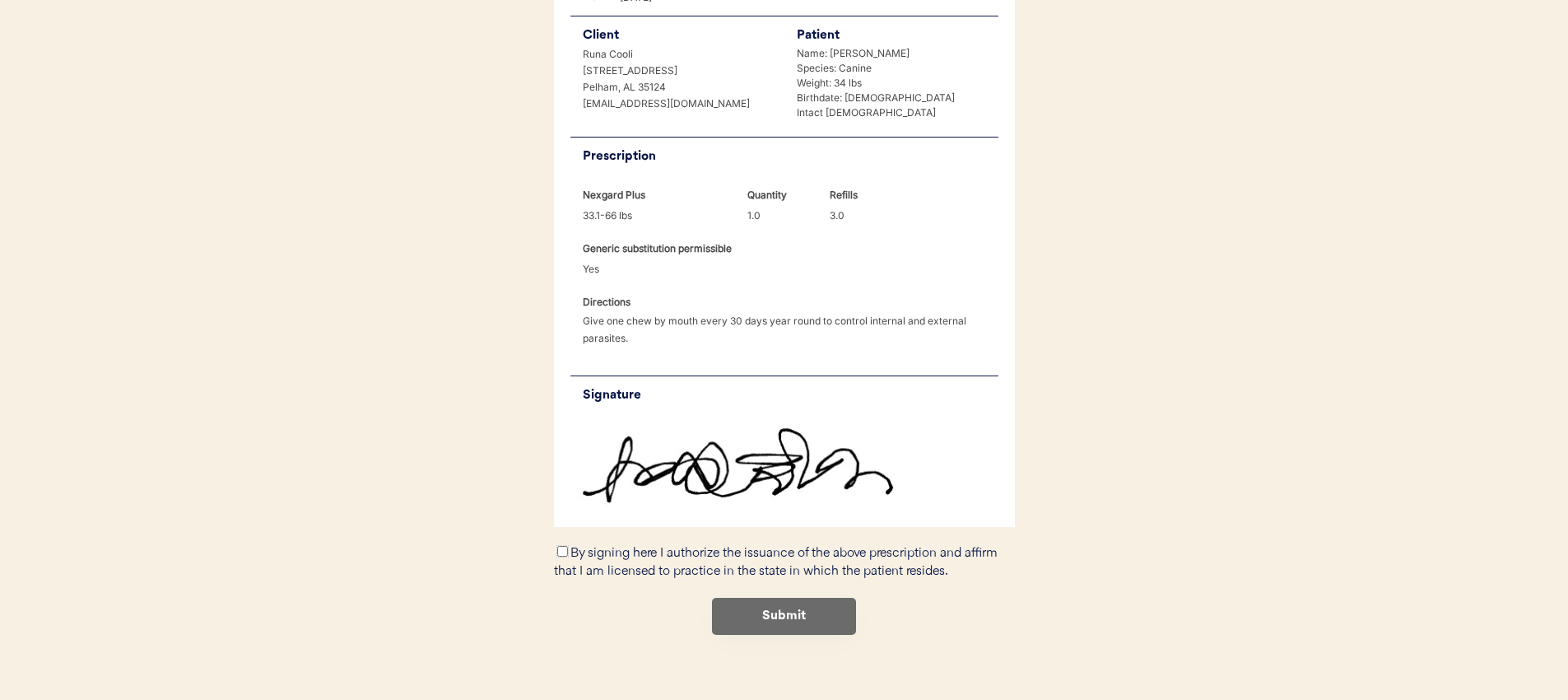
click at [561, 546] on input "By signing here I authorize the issuance of the above prescription and affirm t…" at bounding box center [562, 550] width 10 height 10
checkbox input "true"
click at [797, 598] on button "Submit" at bounding box center [784, 616] width 144 height 37
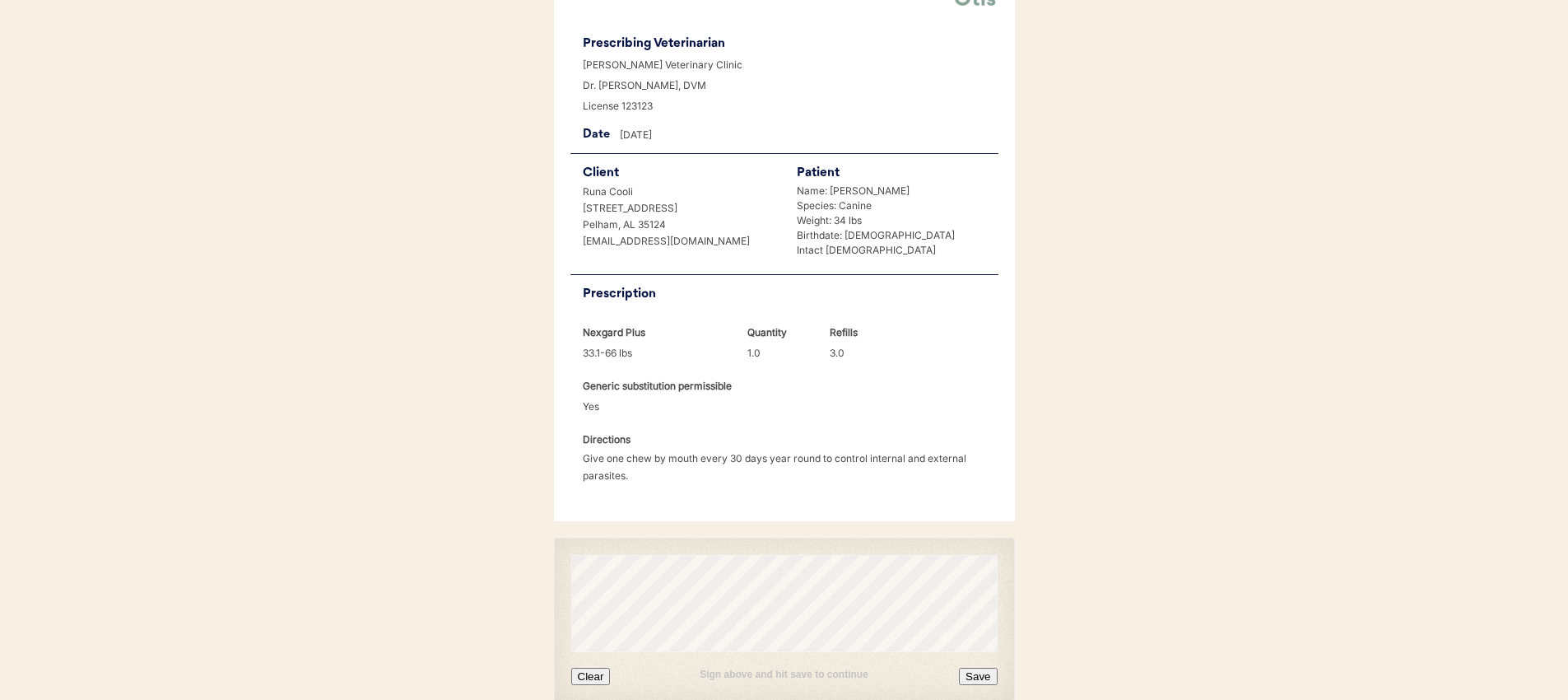
scroll to position [308, 0]
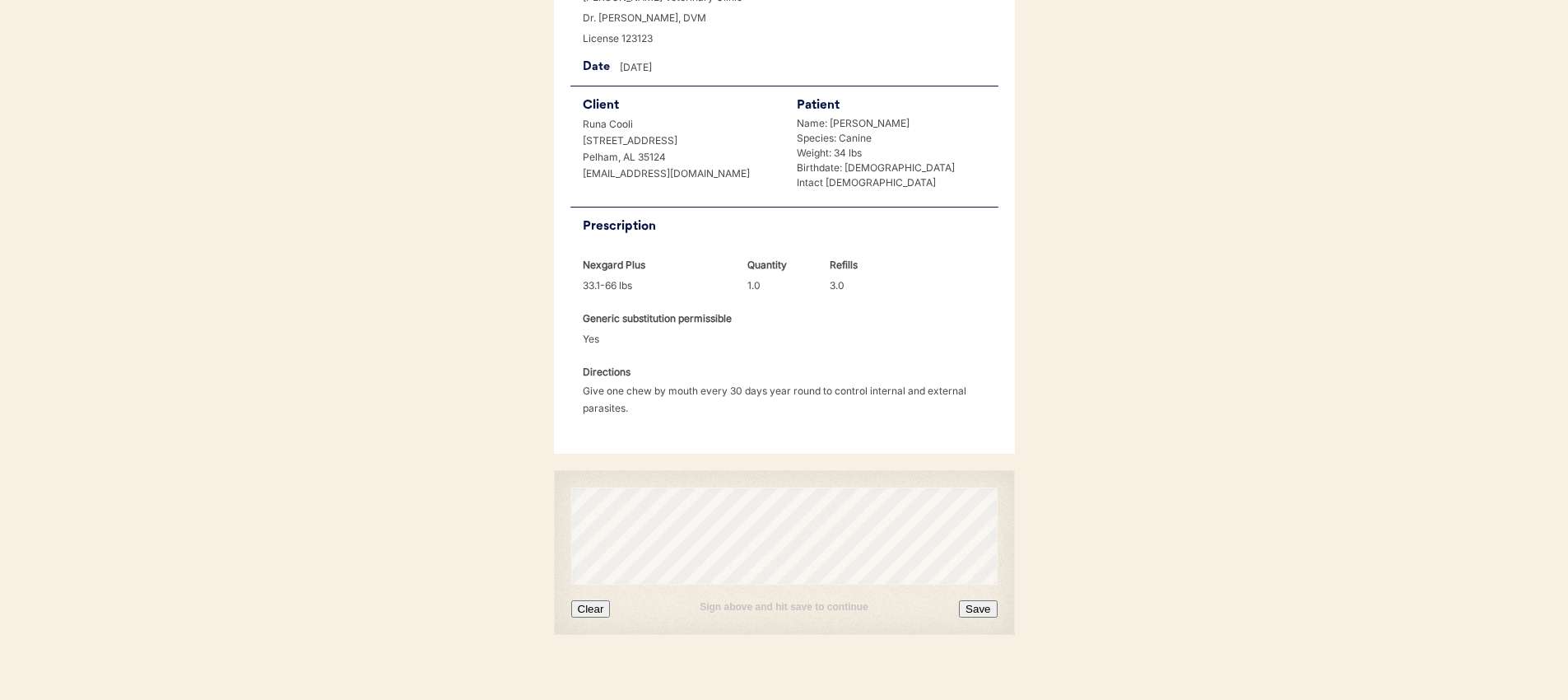
click at [589, 601] on button "Clear" at bounding box center [591, 609] width 40 height 17
click at [981, 601] on button "Save" at bounding box center [978, 609] width 38 height 17
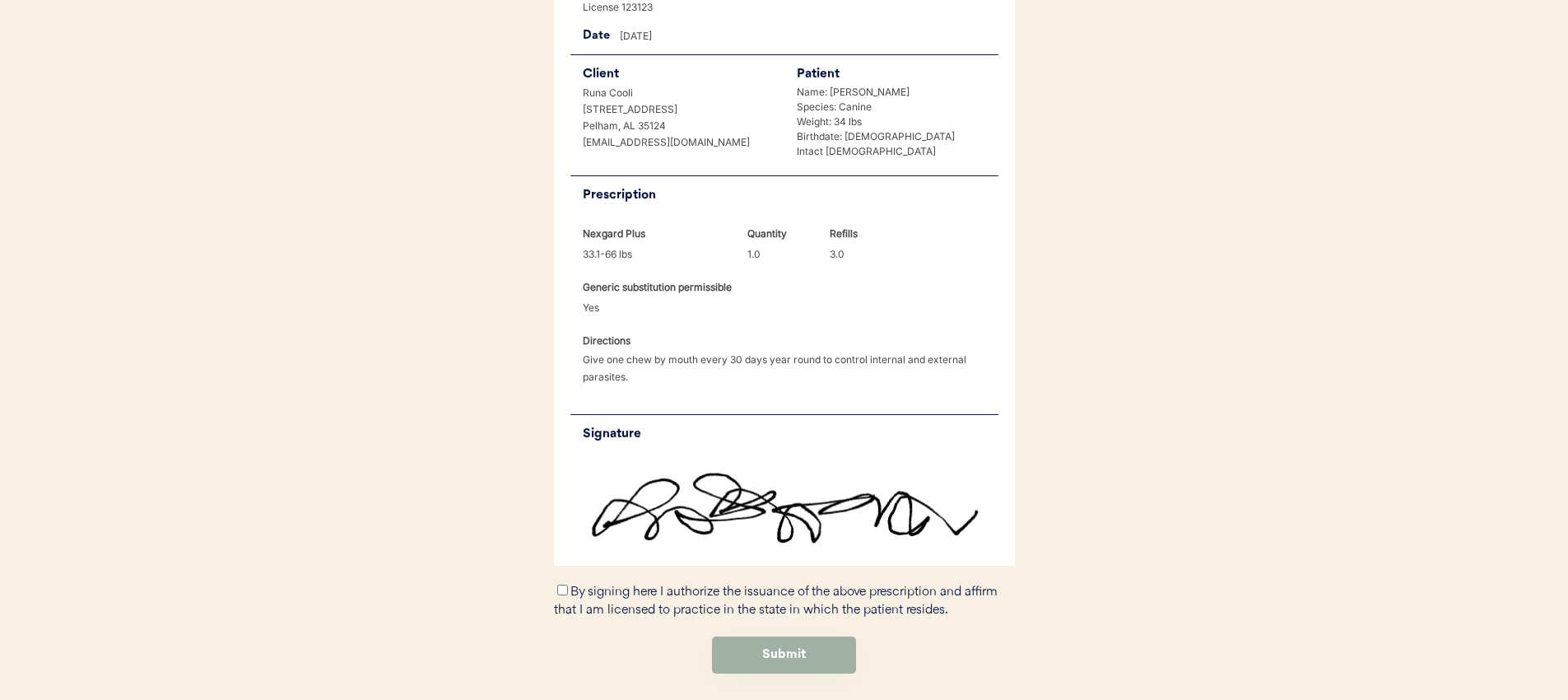
scroll to position [378, 0]
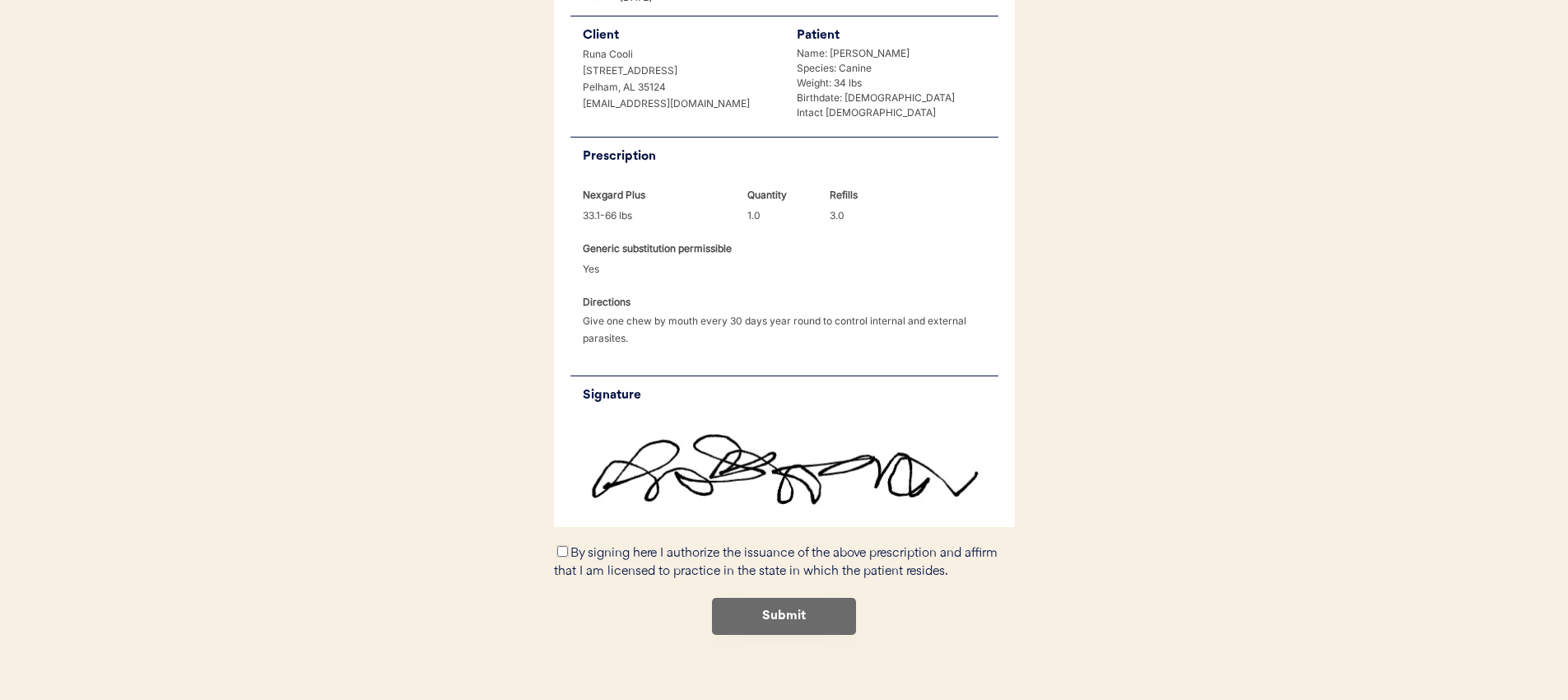
click at [560, 546] on input "By signing here I authorize the issuance of the above prescription and affirm t…" at bounding box center [562, 550] width 10 height 10
checkbox input "true"
click at [784, 598] on button "Submit" at bounding box center [784, 616] width 144 height 37
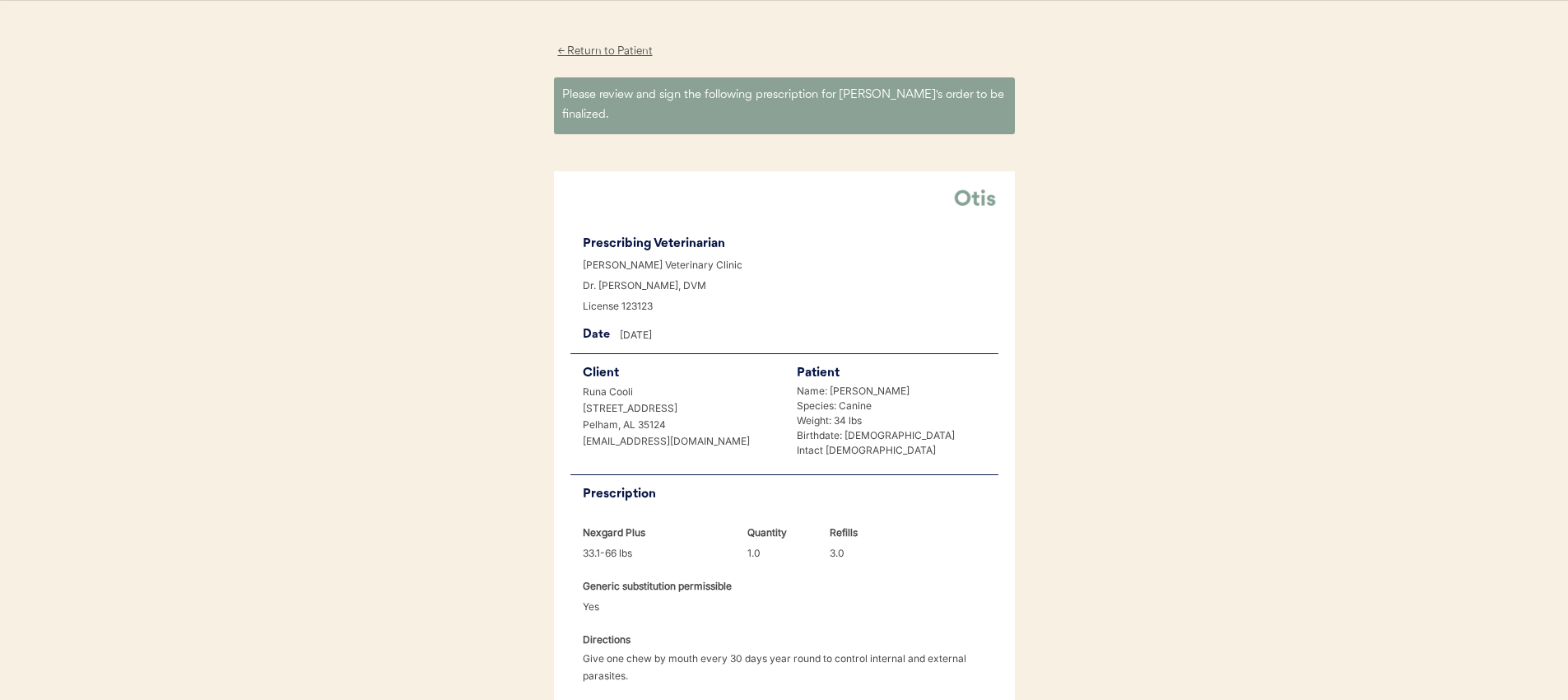
scroll to position [308, 0]
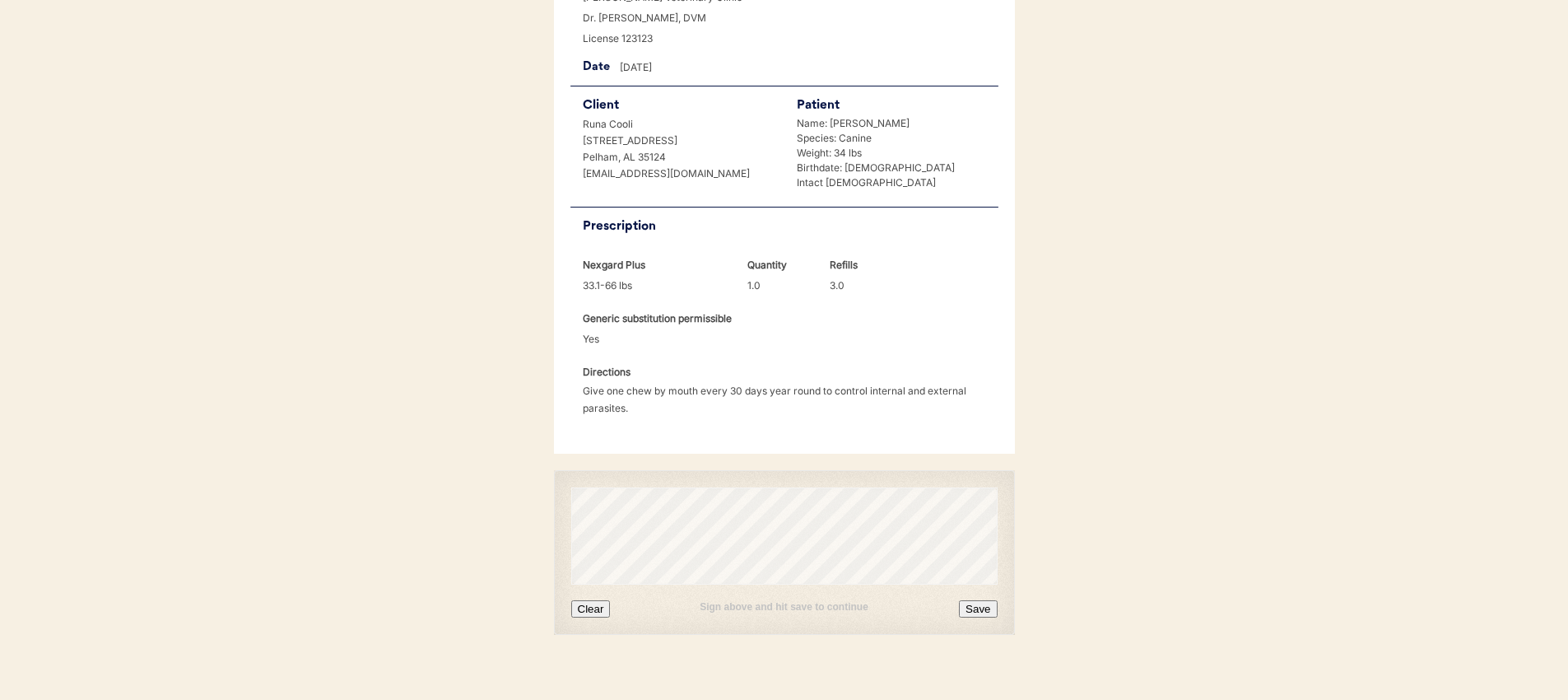
click at [590, 601] on button "Clear" at bounding box center [591, 609] width 40 height 17
click at [980, 601] on button "Save" at bounding box center [978, 609] width 38 height 17
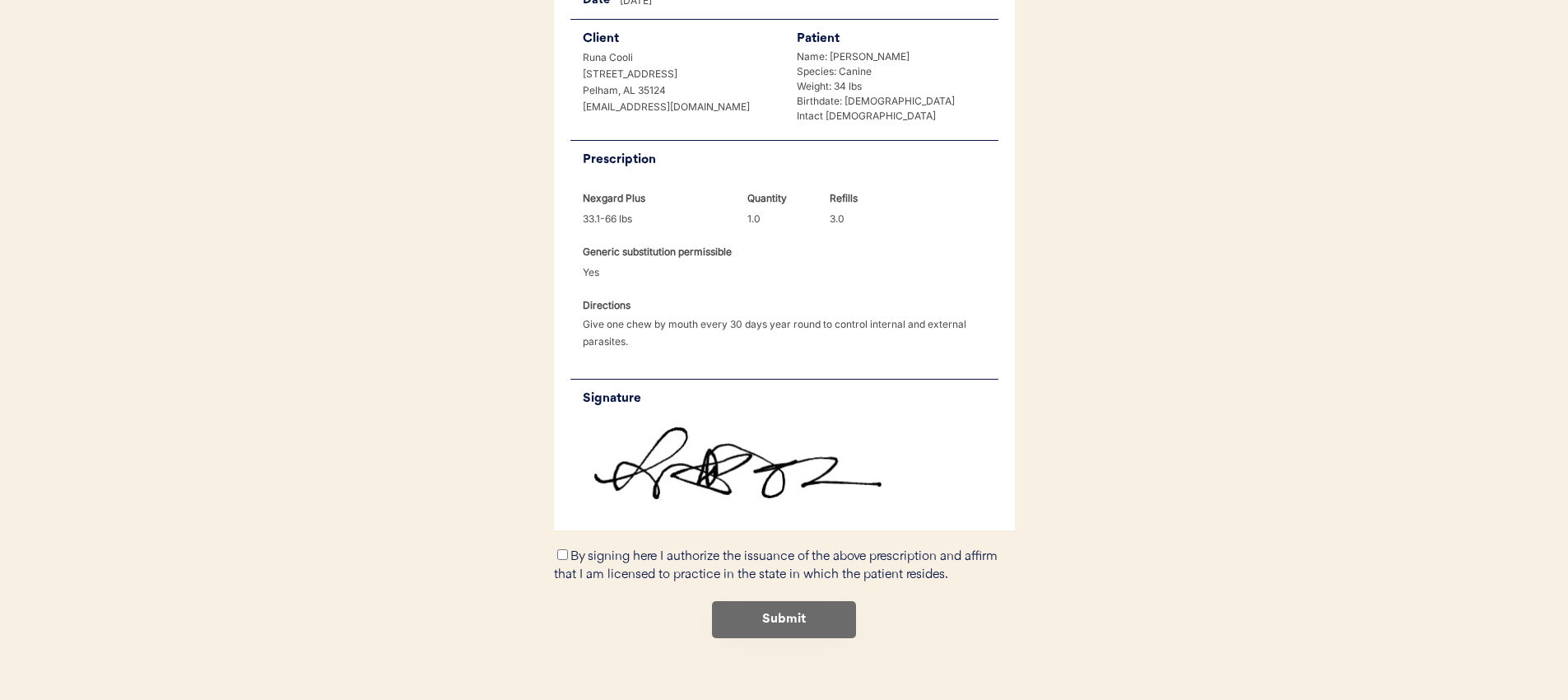
scroll to position [378, 0]
click at [599, 544] on div "By signing here I authorize the issuance of the above prescription and affirm t…" at bounding box center [784, 563] width 461 height 38
click at [558, 546] on input "By signing here I authorize the issuance of the above prescription and affirm t…" at bounding box center [562, 550] width 10 height 10
checkbox input "true"
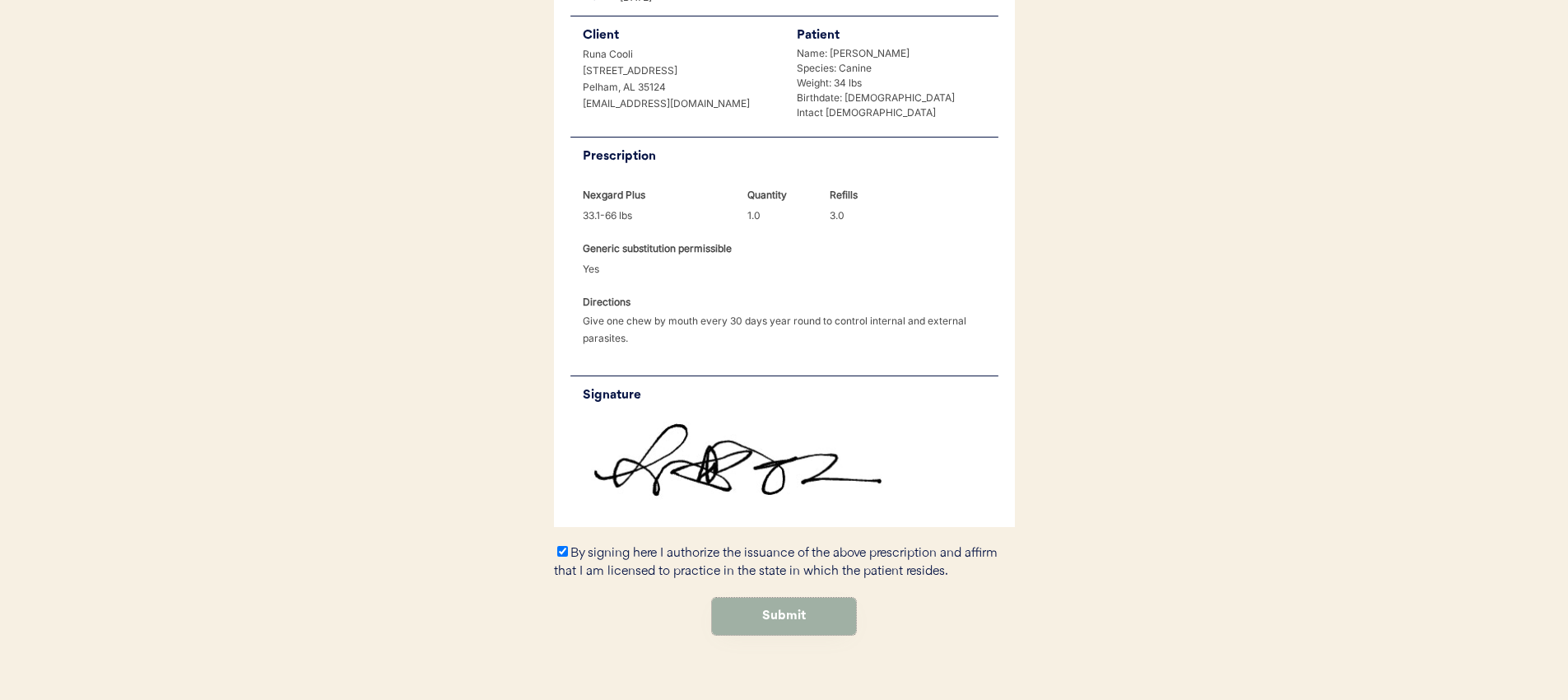
click at [791, 608] on button "Submit" at bounding box center [784, 616] width 144 height 37
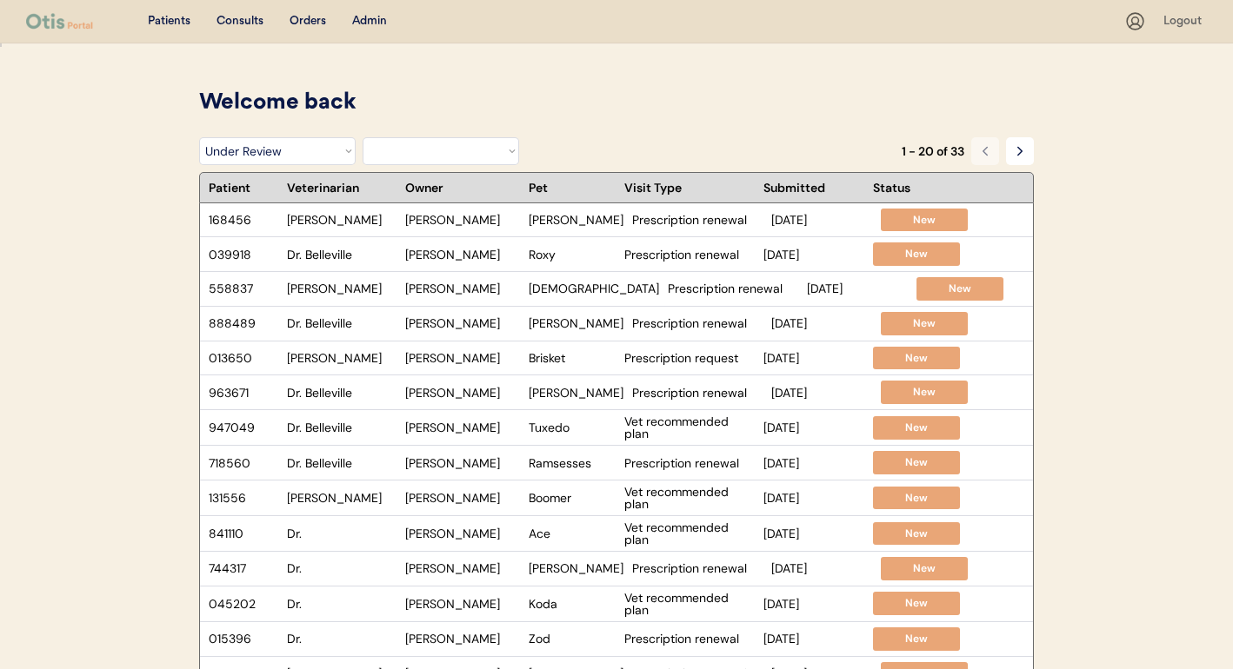
select select ""under_review""
select select ""BLANK_1427118194589""
click at [327, 143] on select "Filter by Status Pending Photos Under Review Pending Video Call Video Call Sche…" at bounding box center [277, 151] width 156 height 28
select select ""rejected""
click at [199, 137] on select "Filter by Status Pending Photos Under Review Pending Video Call Video Call Sche…" at bounding box center [277, 151] width 156 height 28
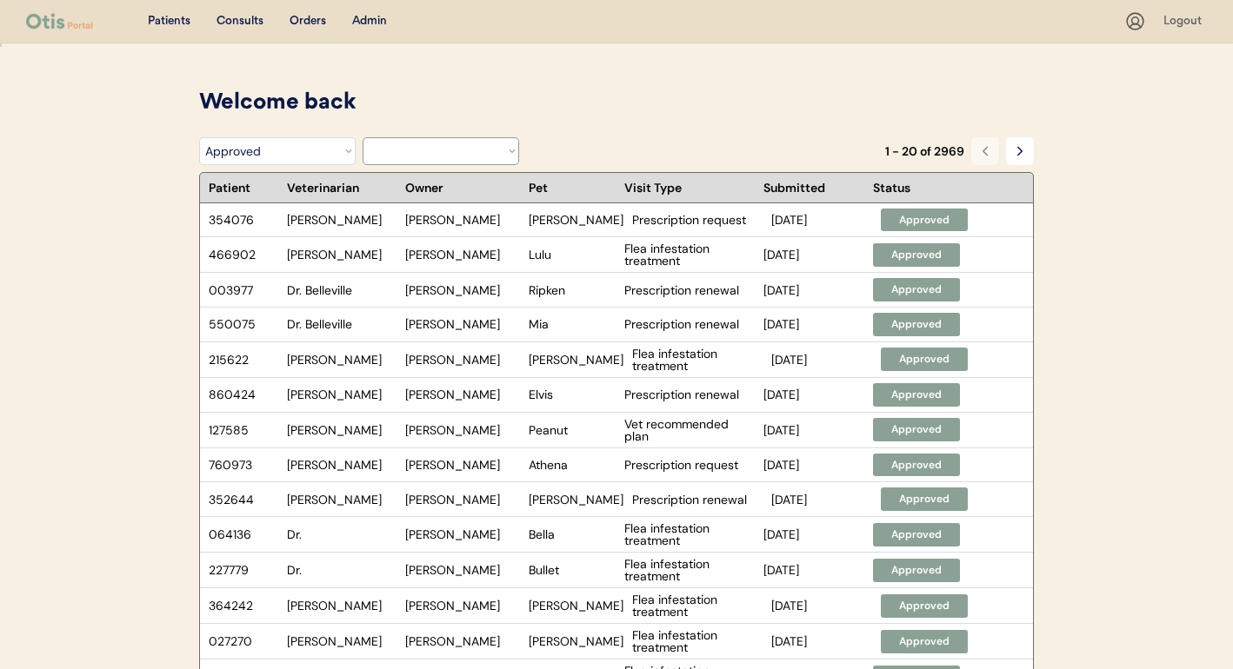
click at [441, 154] on select "Filter by Veterinarian Dr. Erin Belleville, DVM Dr. Scott Perry, DVM Dr. Jamie …" at bounding box center [441, 151] width 156 height 28
select select ""dr__scott_perry__dvm""
click at [363, 137] on select "Filter by Veterinarian Dr. Erin Belleville, DVM Dr. Scott Perry, DVM Dr. Jamie …" at bounding box center [441, 151] width 156 height 28
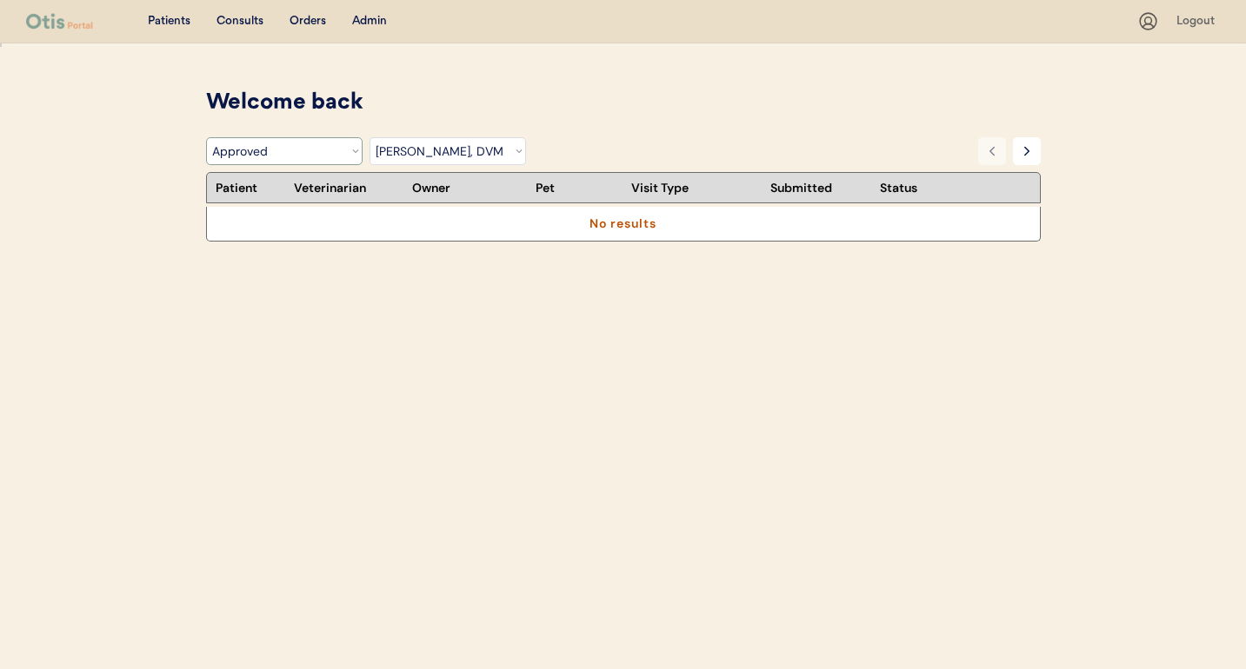
click at [355, 158] on select "Filter by Status Pending Photos Under Review Pending Video Call Video Call Sche…" at bounding box center [284, 151] width 156 height 28
select select ""under_review""
click at [206, 137] on select "Filter by Status Pending Photos Under Review Pending Video Call Video Call Sche…" at bounding box center [284, 151] width 156 height 28
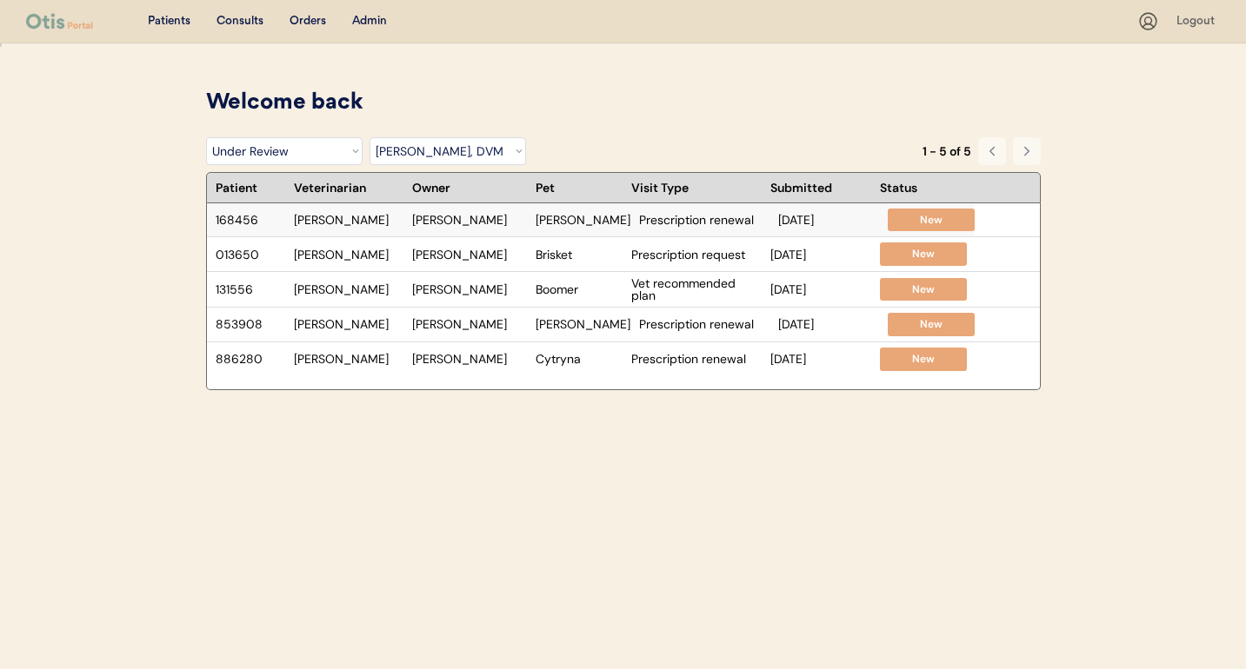
click at [519, 221] on div "Eileen P Hoffman" at bounding box center [469, 220] width 115 height 12
click at [538, 367] on div "886280 Dr. Perry Matthew Sheaffer Cytryna Prescription renewal Aug 9, 2025 New" at bounding box center [587, 360] width 760 height 34
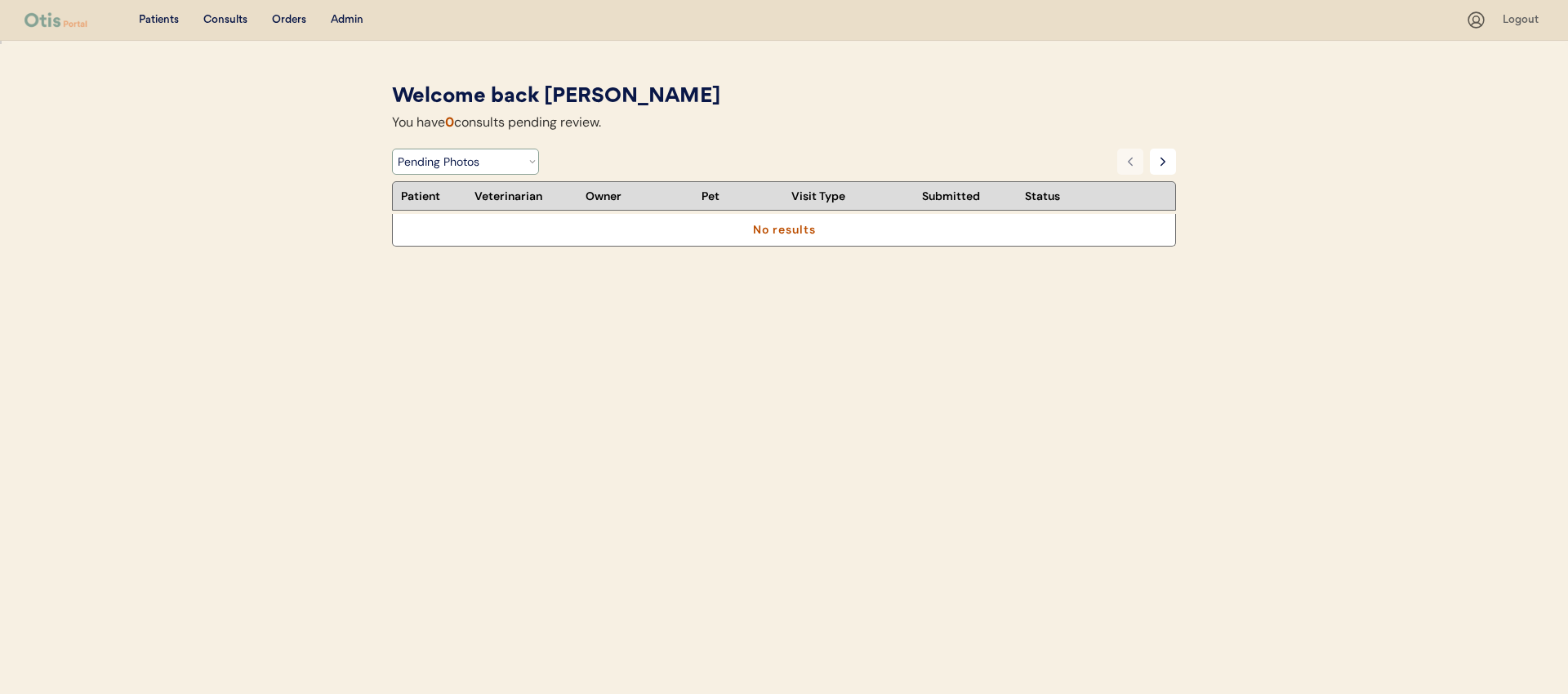
click at [415, 165] on select "Filter by Status Pending Photos Under Review Pending Video Call Video Call Sche…" at bounding box center [465, 162] width 147 height 26
select select ""under_review""
click at [392, 148] on select "Filter by Status Pending Photos Under Review Pending Video Call Video Call Sche…" at bounding box center [465, 162] width 147 height 26
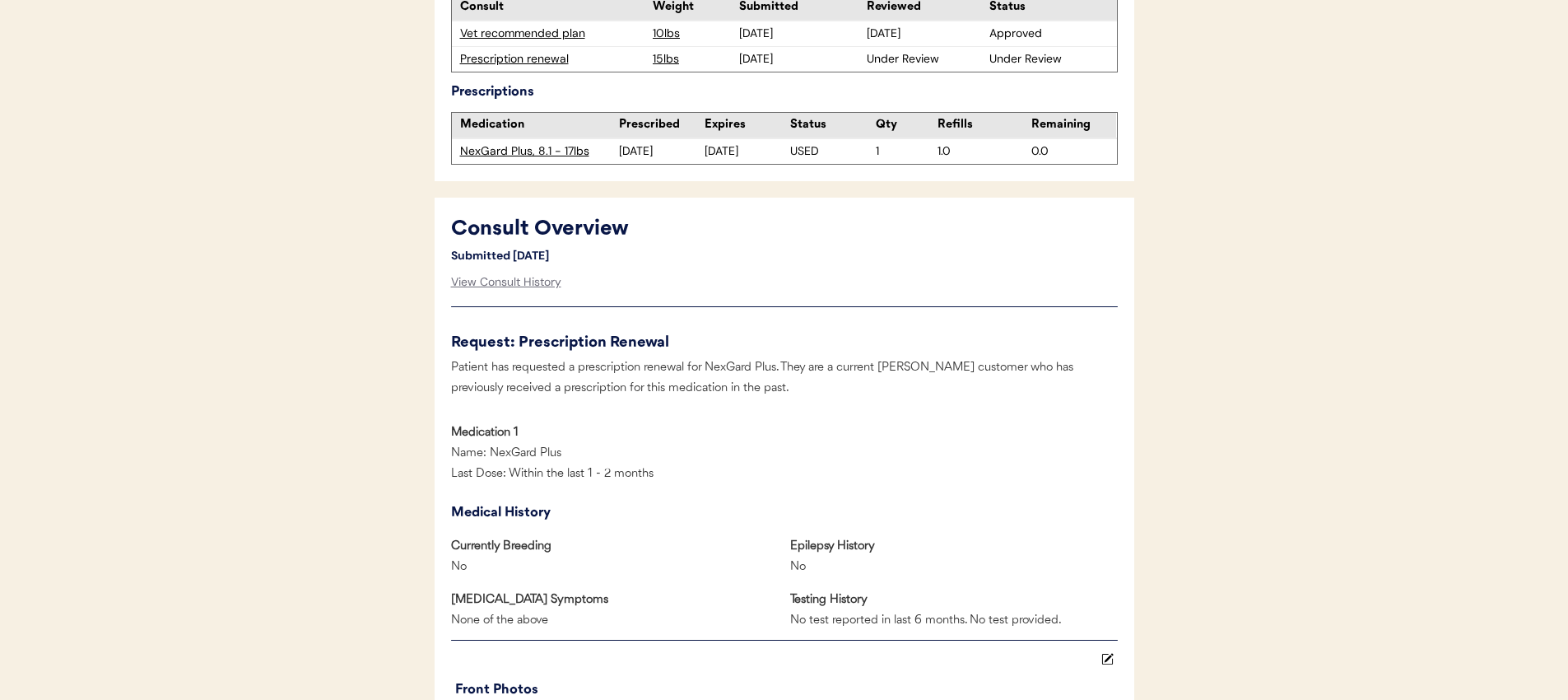
scroll to position [587, 0]
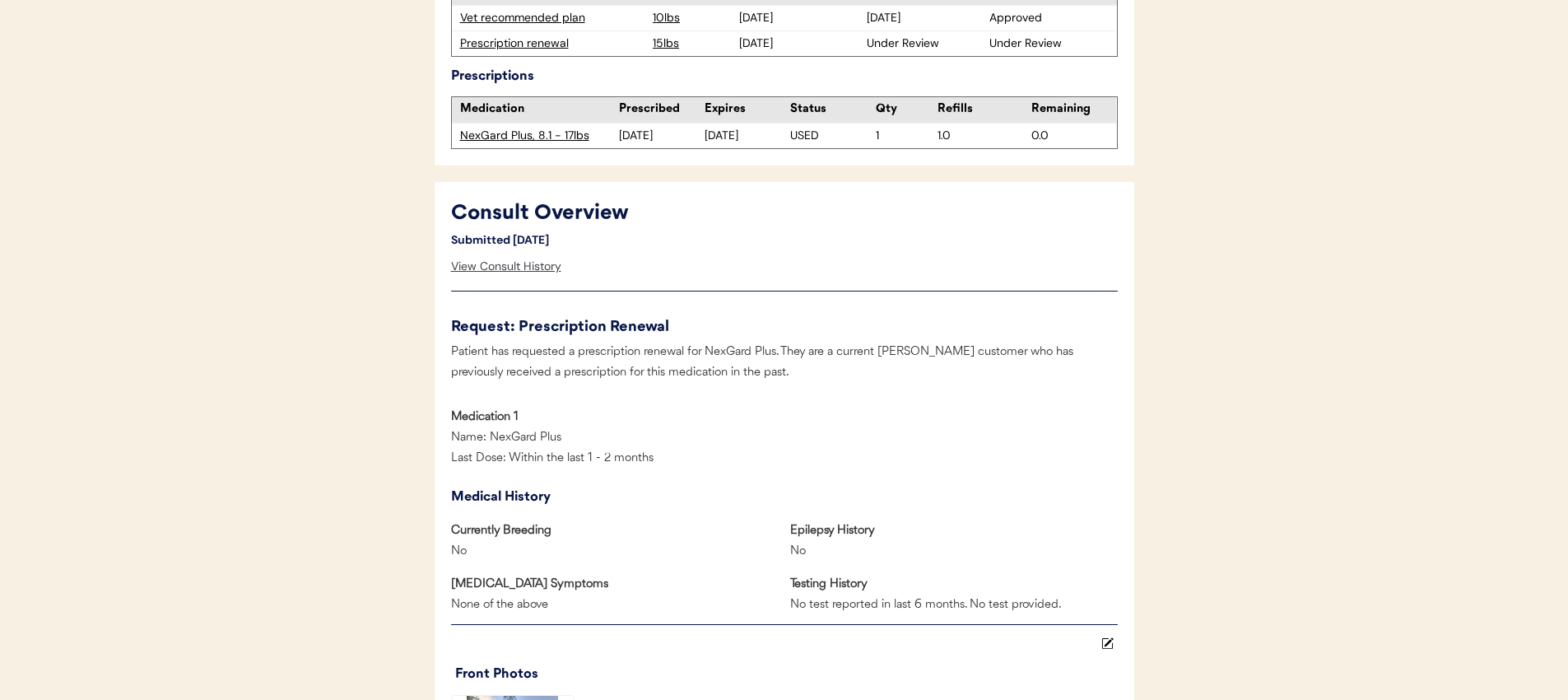
click at [502, 268] on div "View Consult History" at bounding box center [506, 266] width 110 height 33
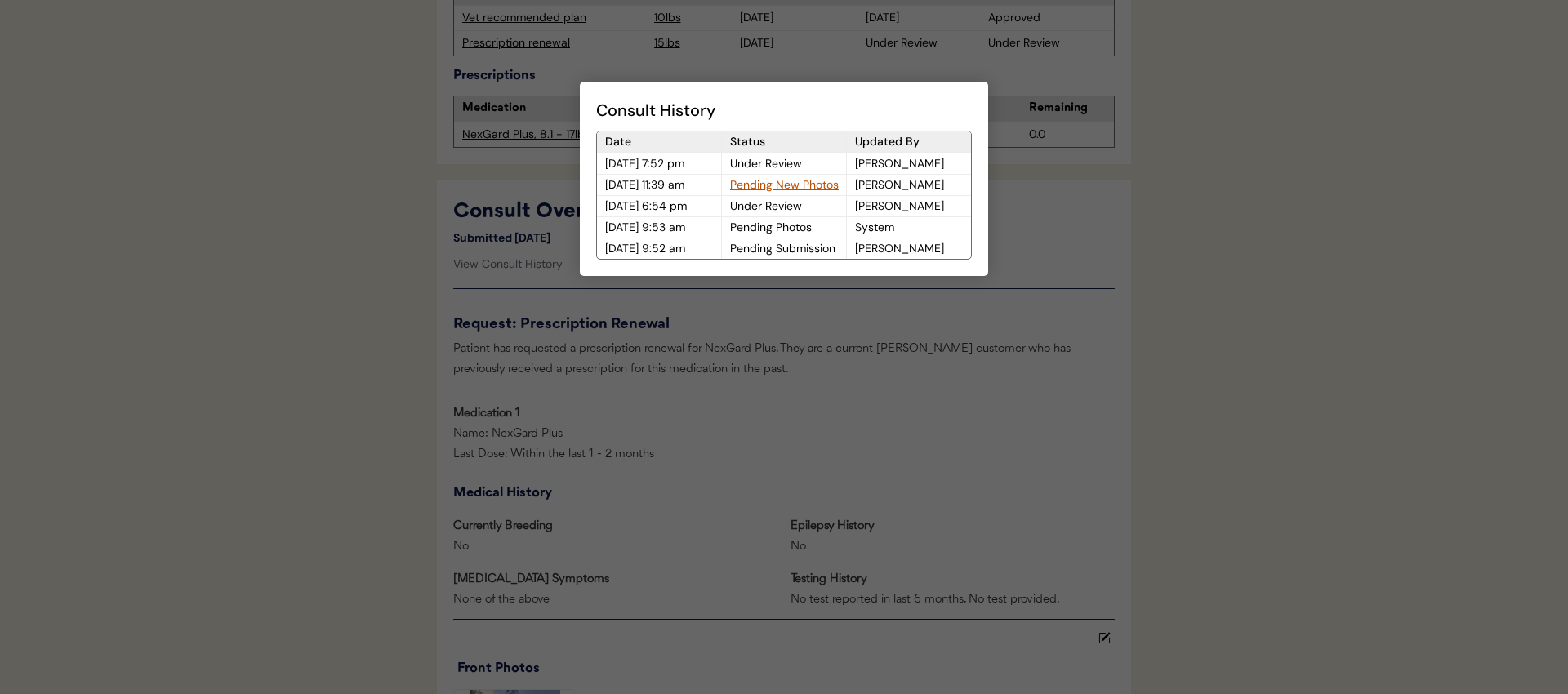
click at [396, 270] on div at bounding box center [784, 347] width 1568 height 694
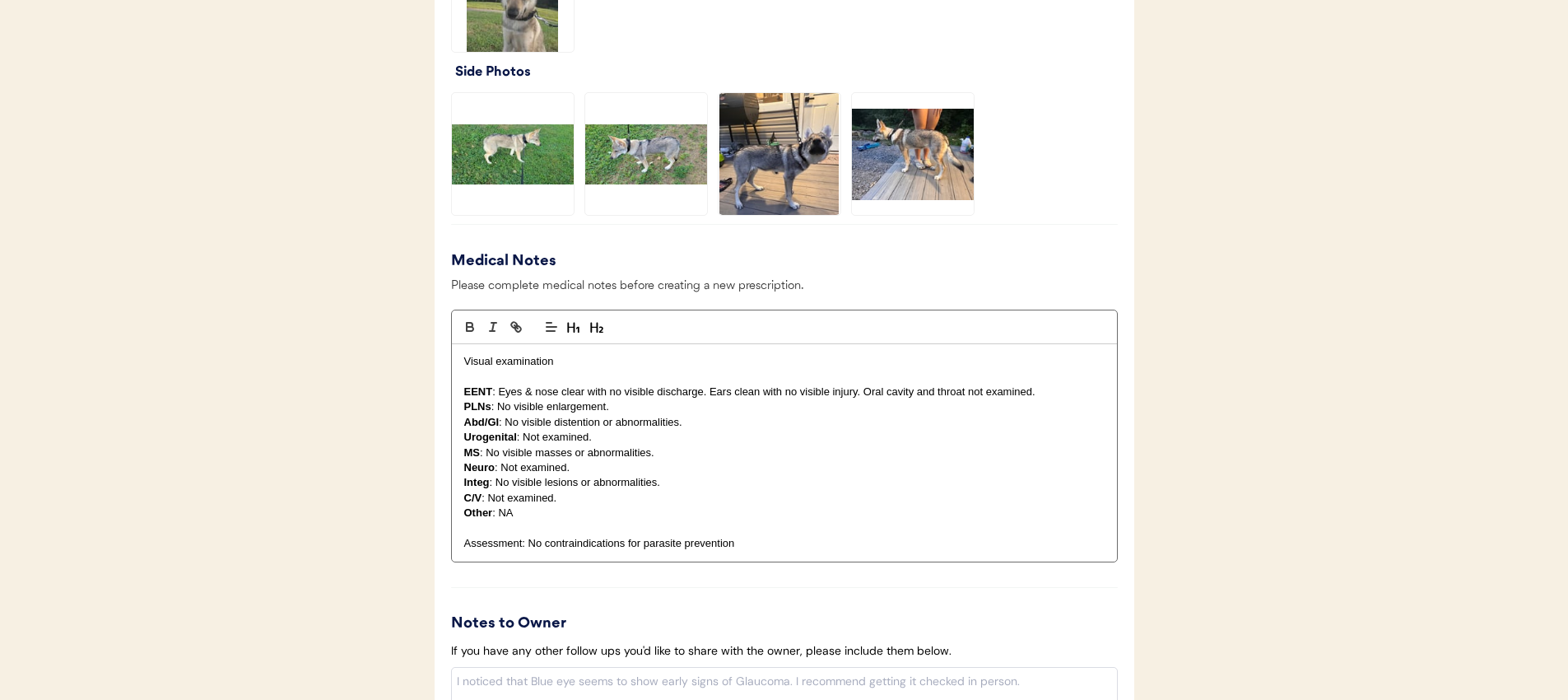
scroll to position [1276, 0]
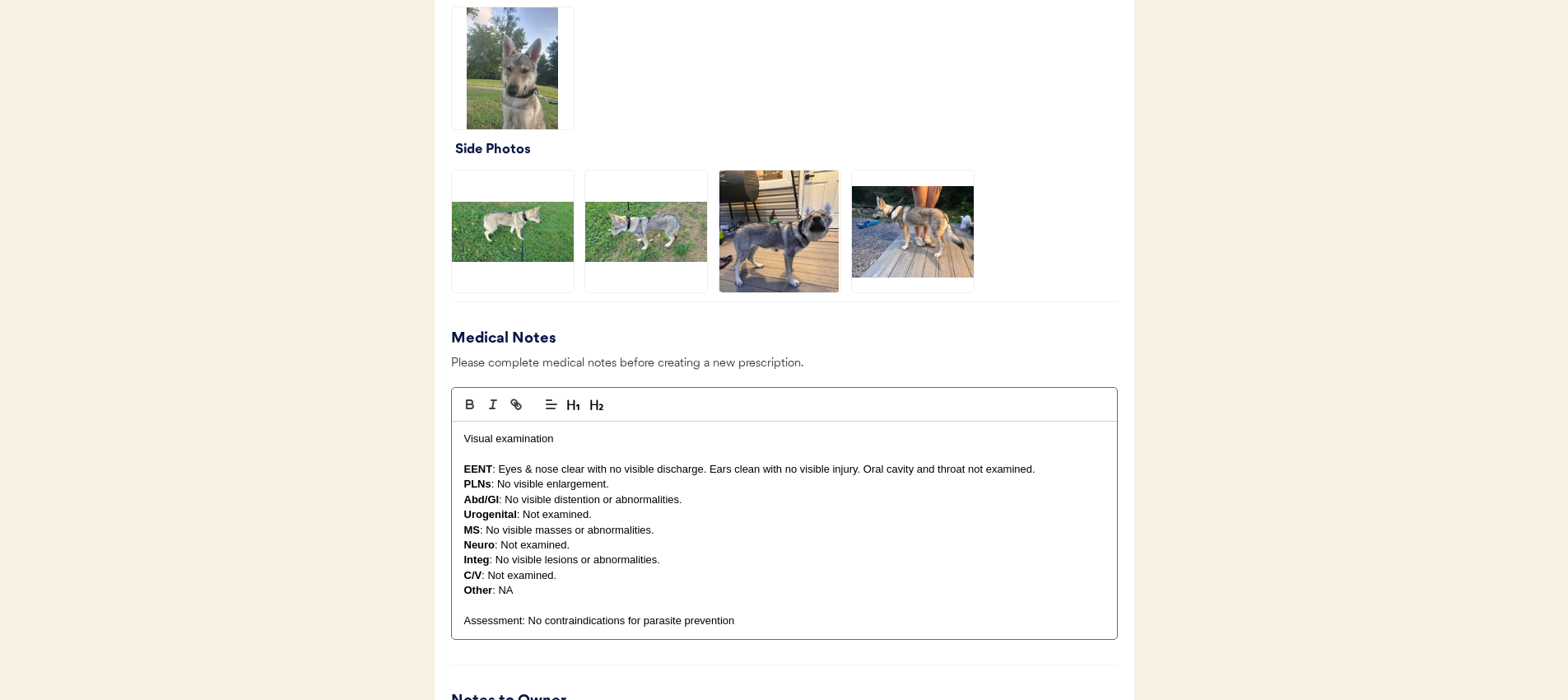
click at [505, 230] on img at bounding box center [512, 231] width 122 height 122
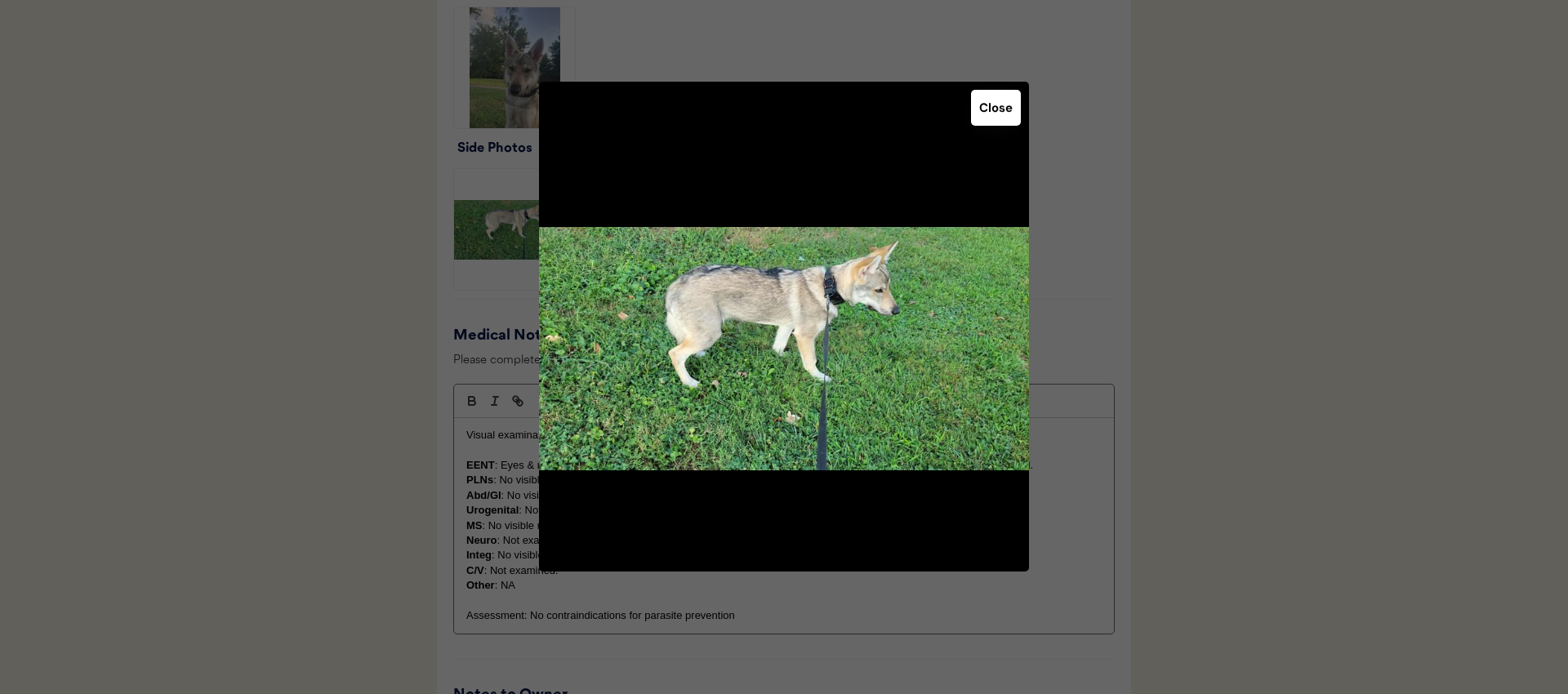
click at [435, 243] on div at bounding box center [784, 347] width 1568 height 694
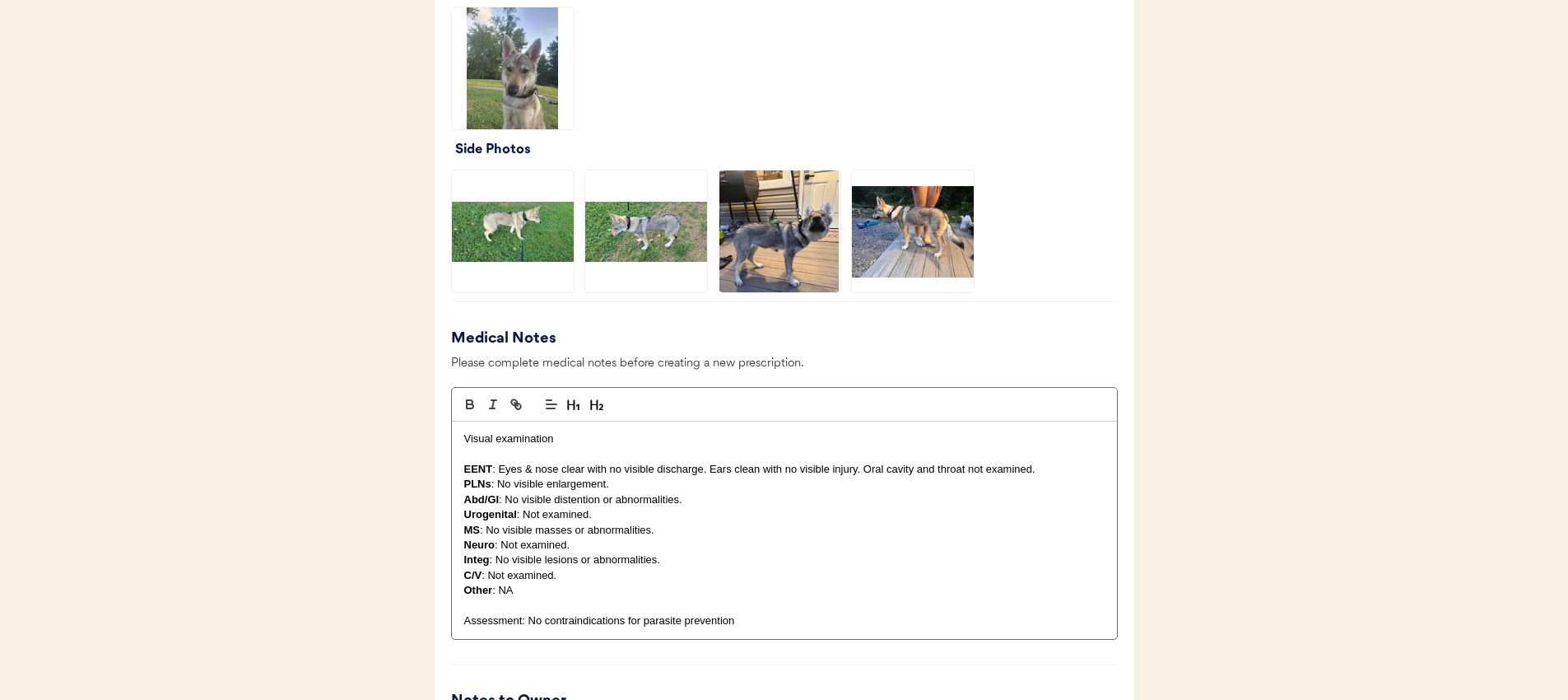
click at [610, 243] on img at bounding box center [646, 231] width 122 height 122
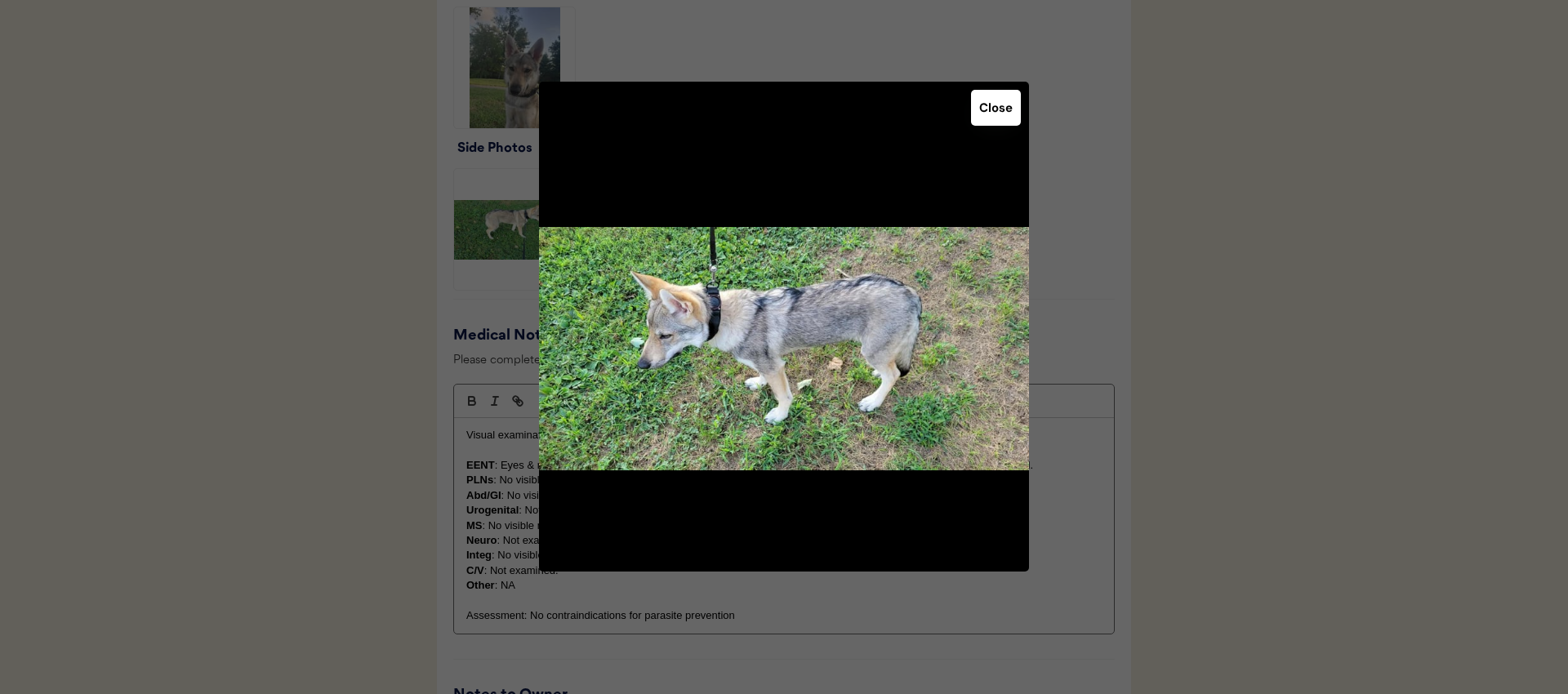
click at [368, 259] on div at bounding box center [784, 347] width 1568 height 694
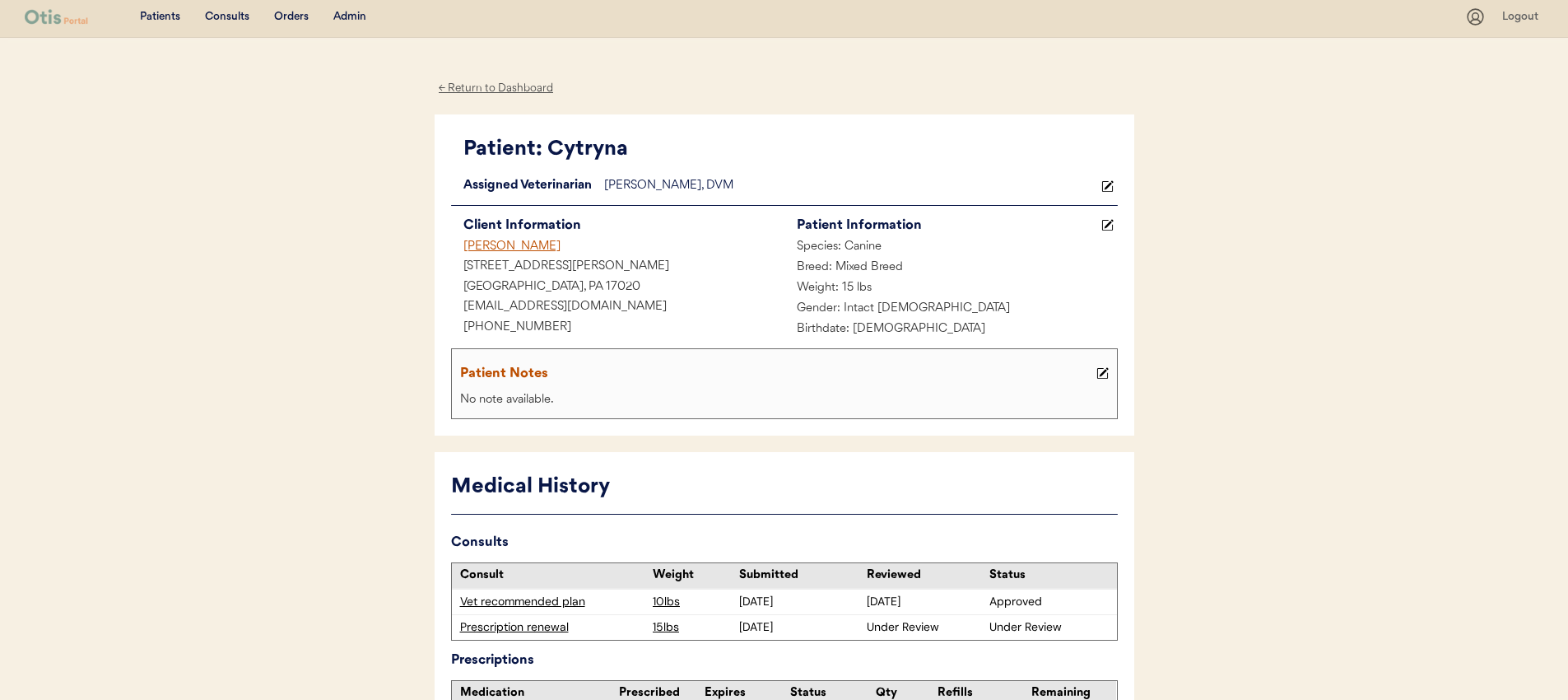
scroll to position [0, 0]
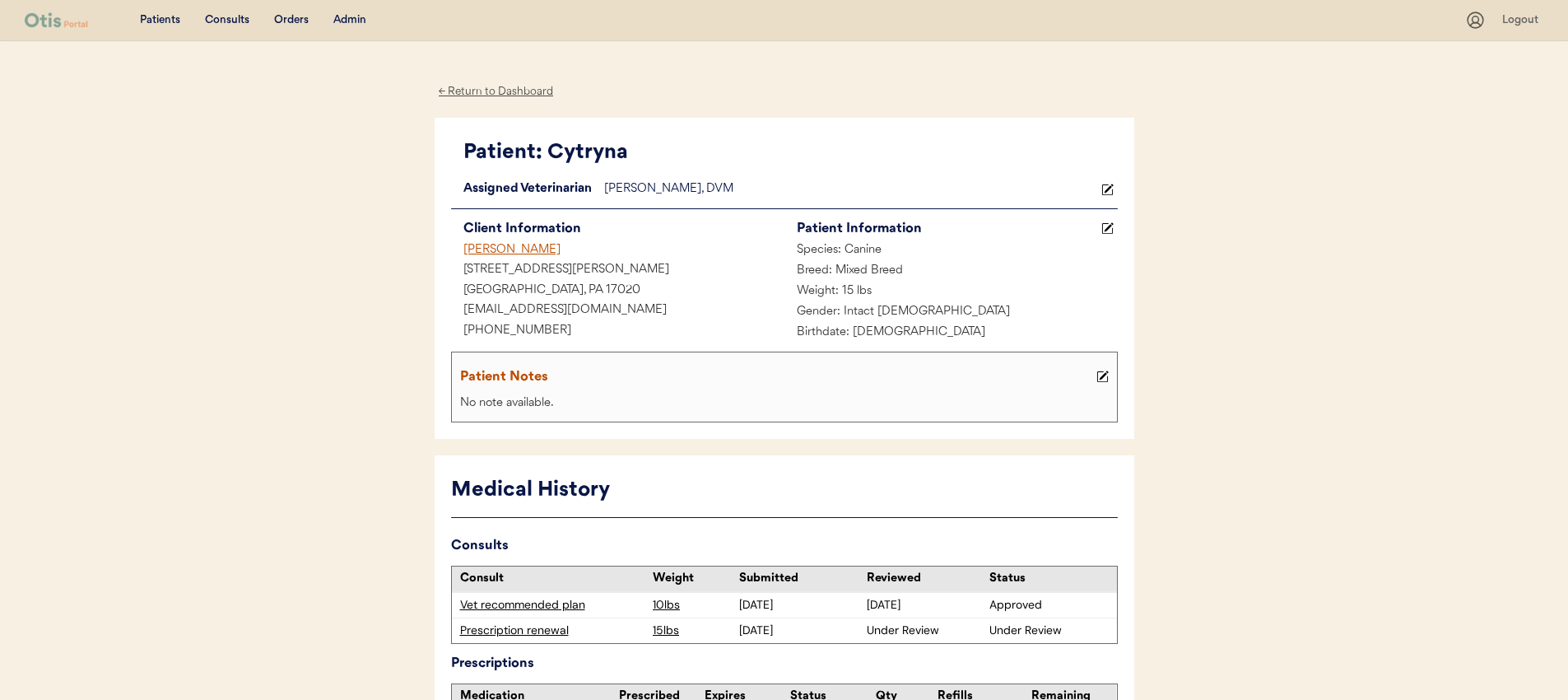
click at [508, 245] on div "[PERSON_NAME]" at bounding box center [617, 251] width 333 height 21
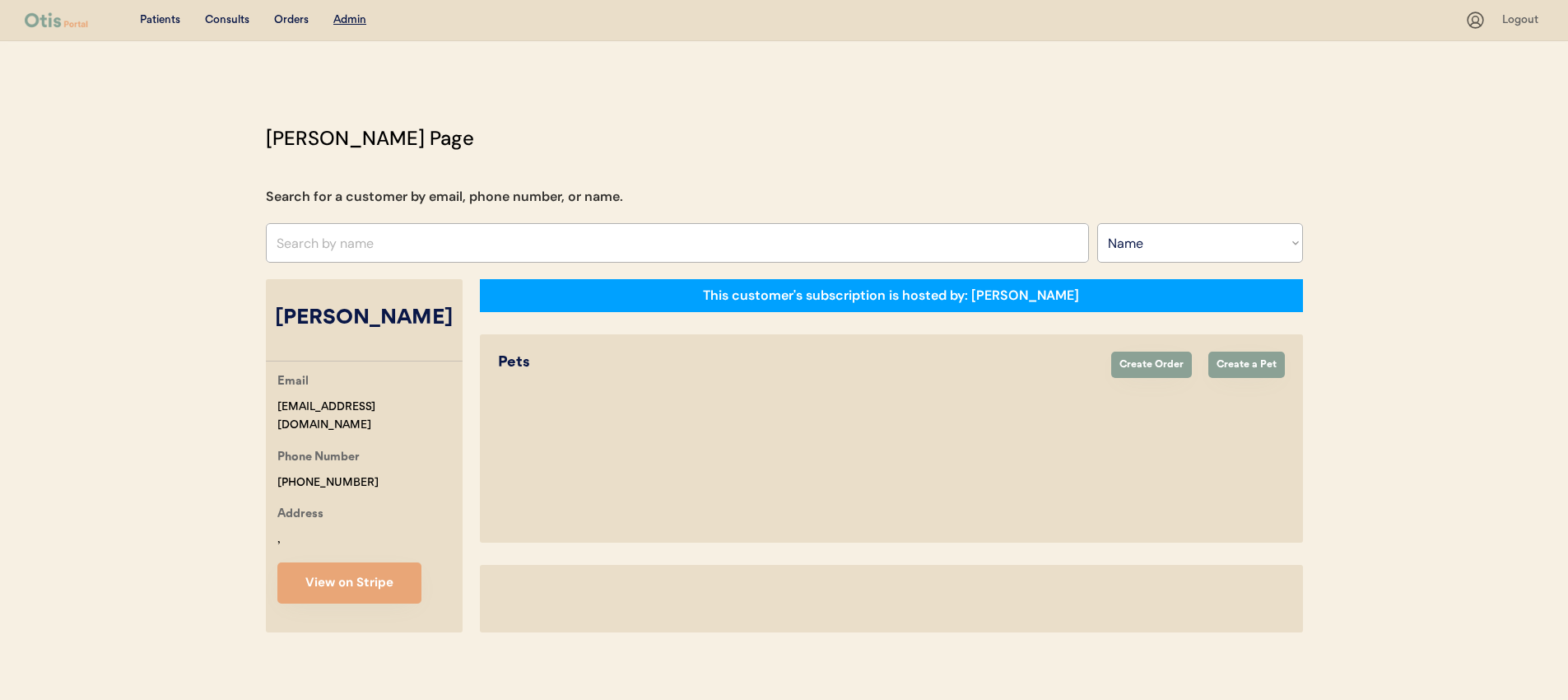
select select ""Name""
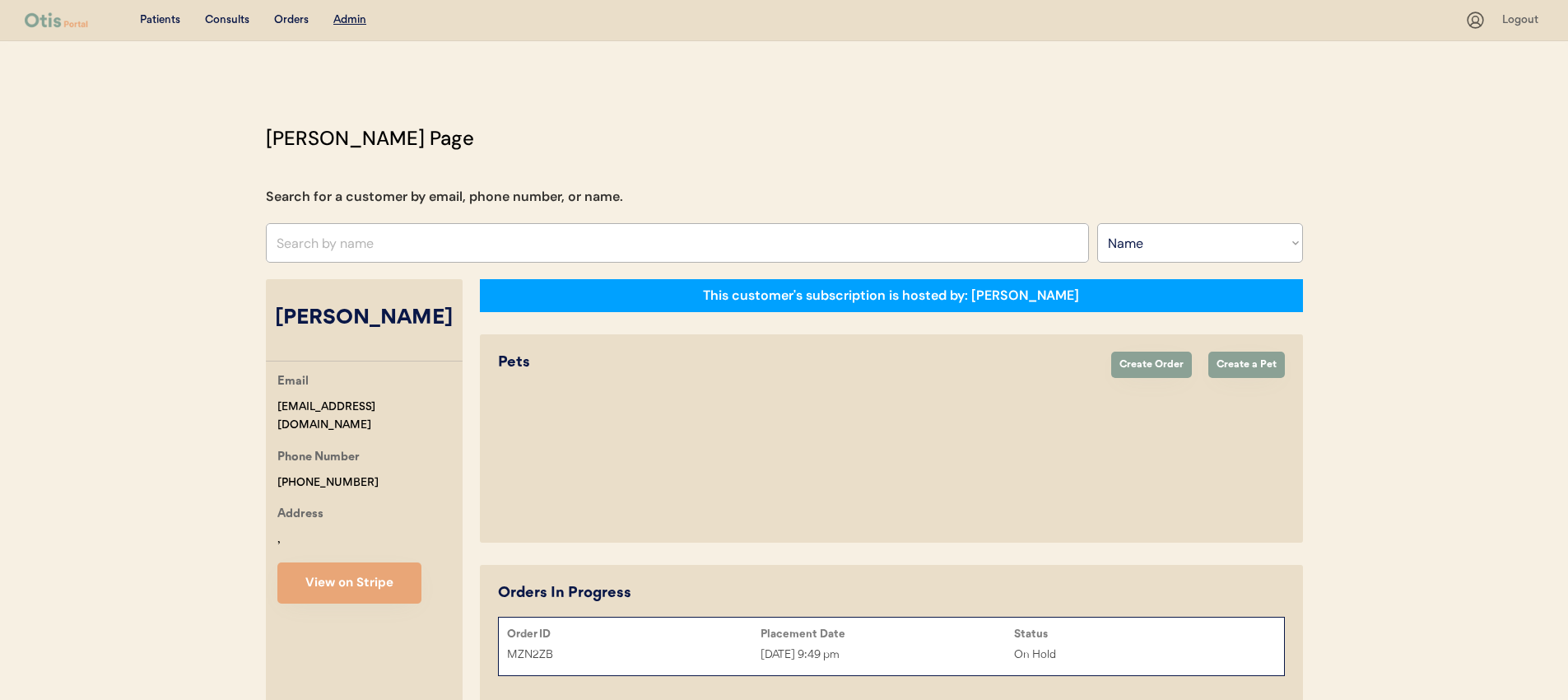
select select "true"
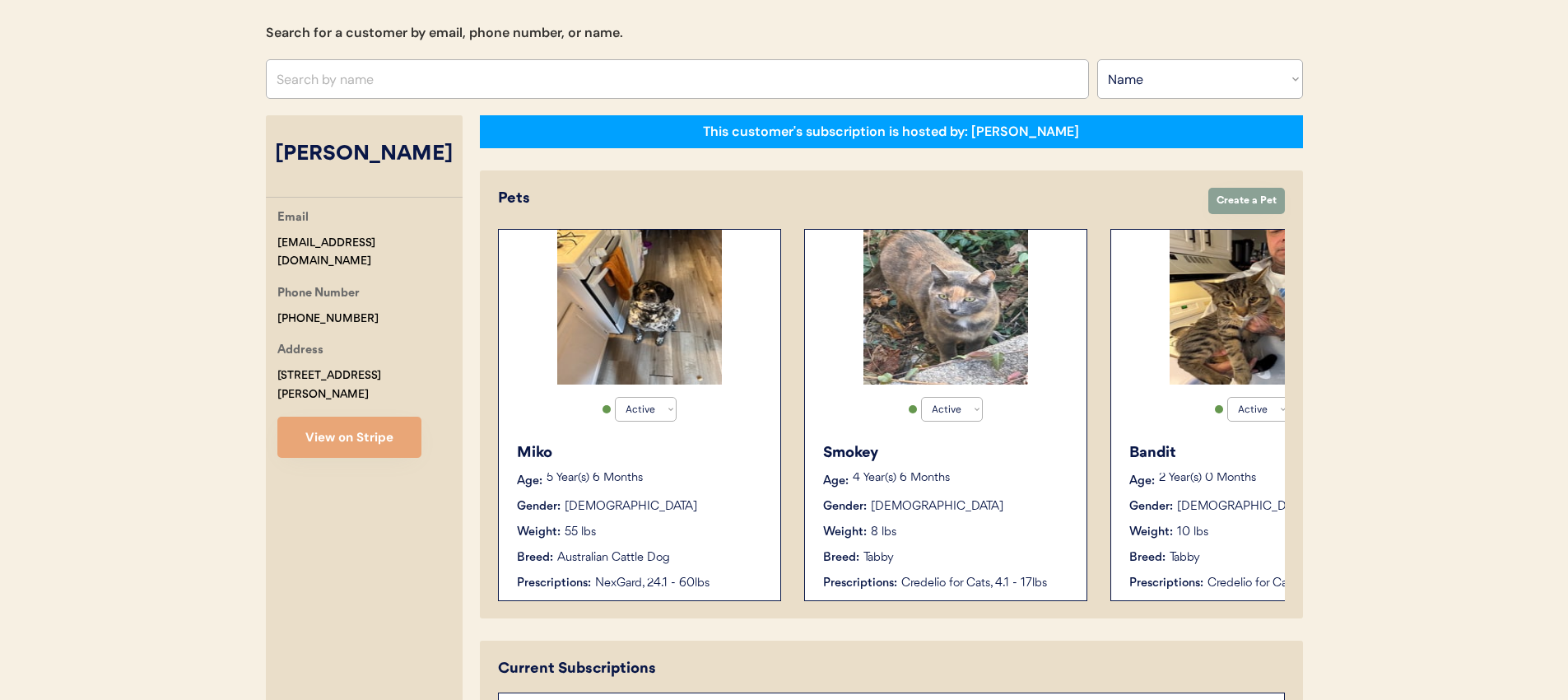
scroll to position [227, 0]
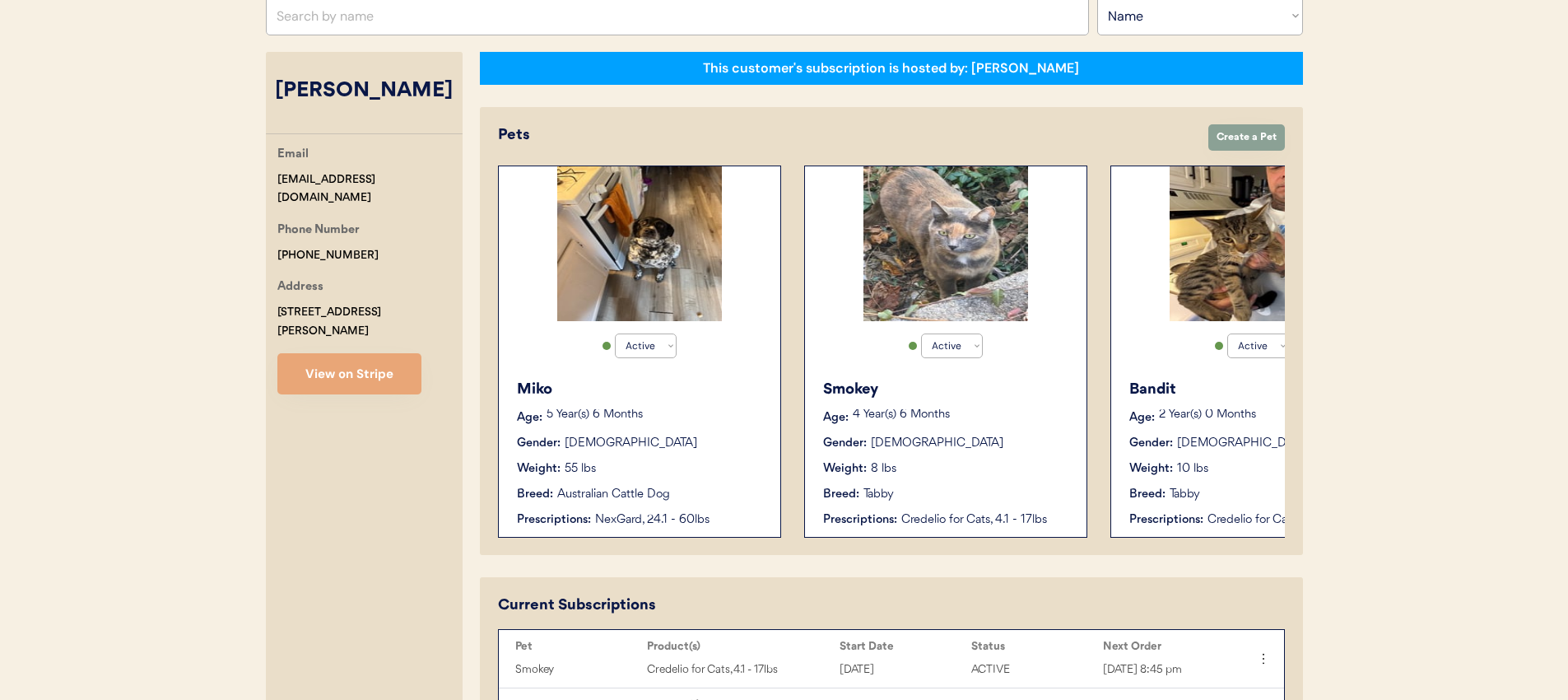
click at [670, 435] on div "Gender: Male" at bounding box center [640, 443] width 247 height 17
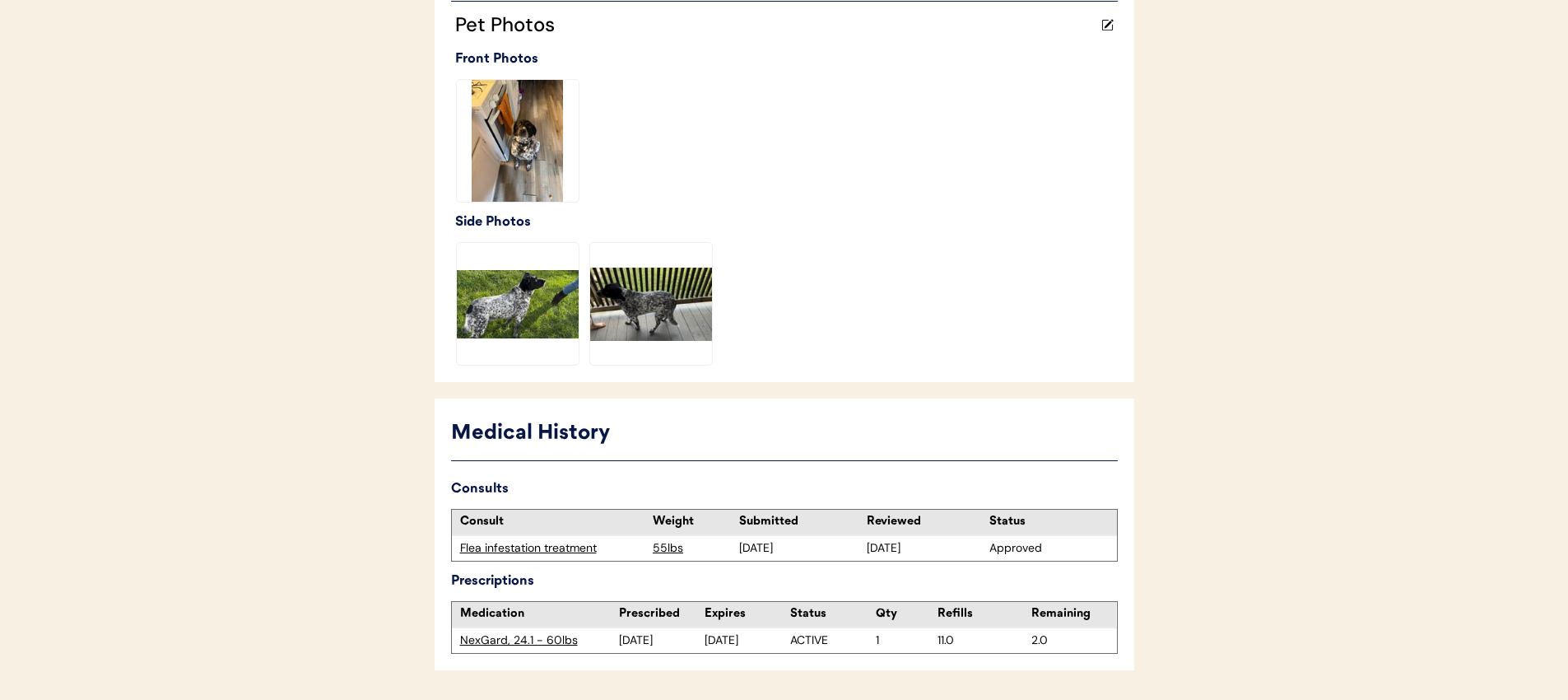
scroll to position [508, 0]
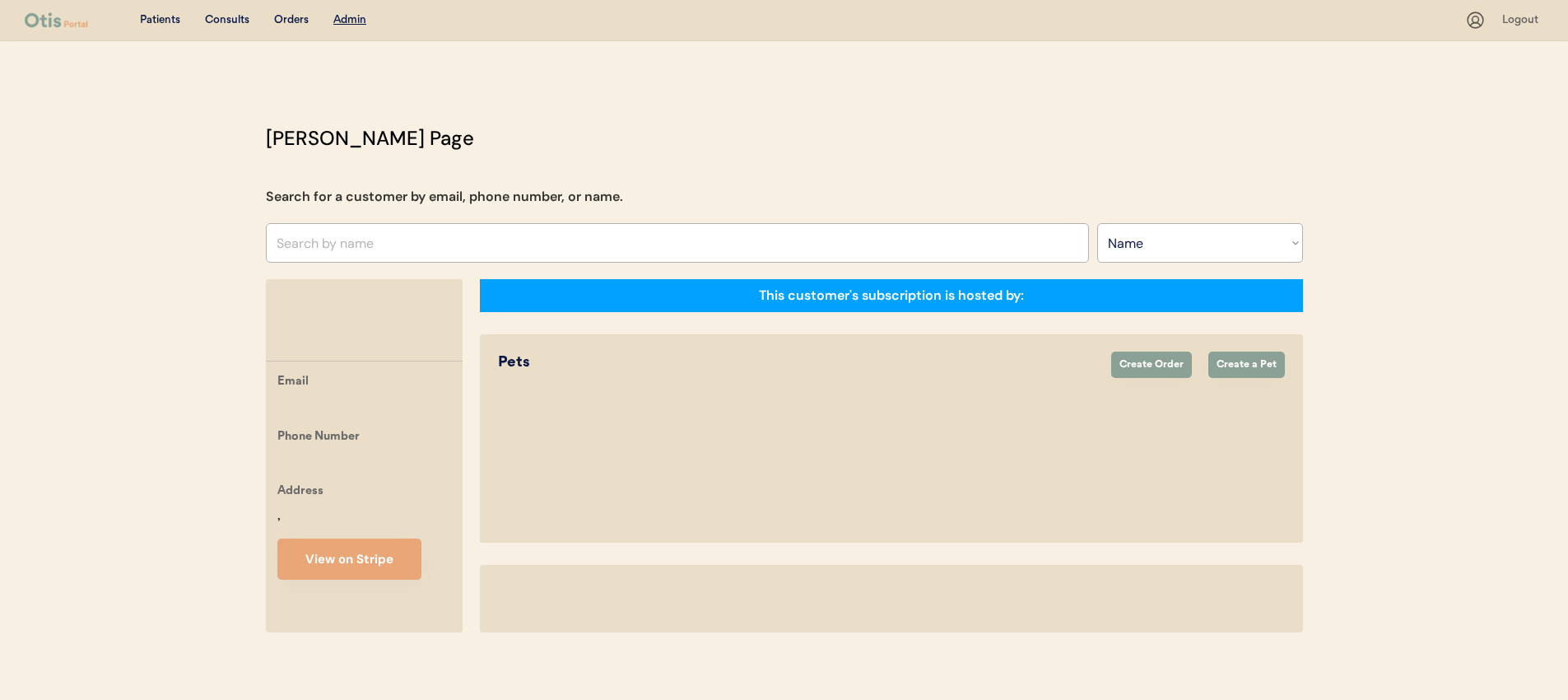
select select ""Name""
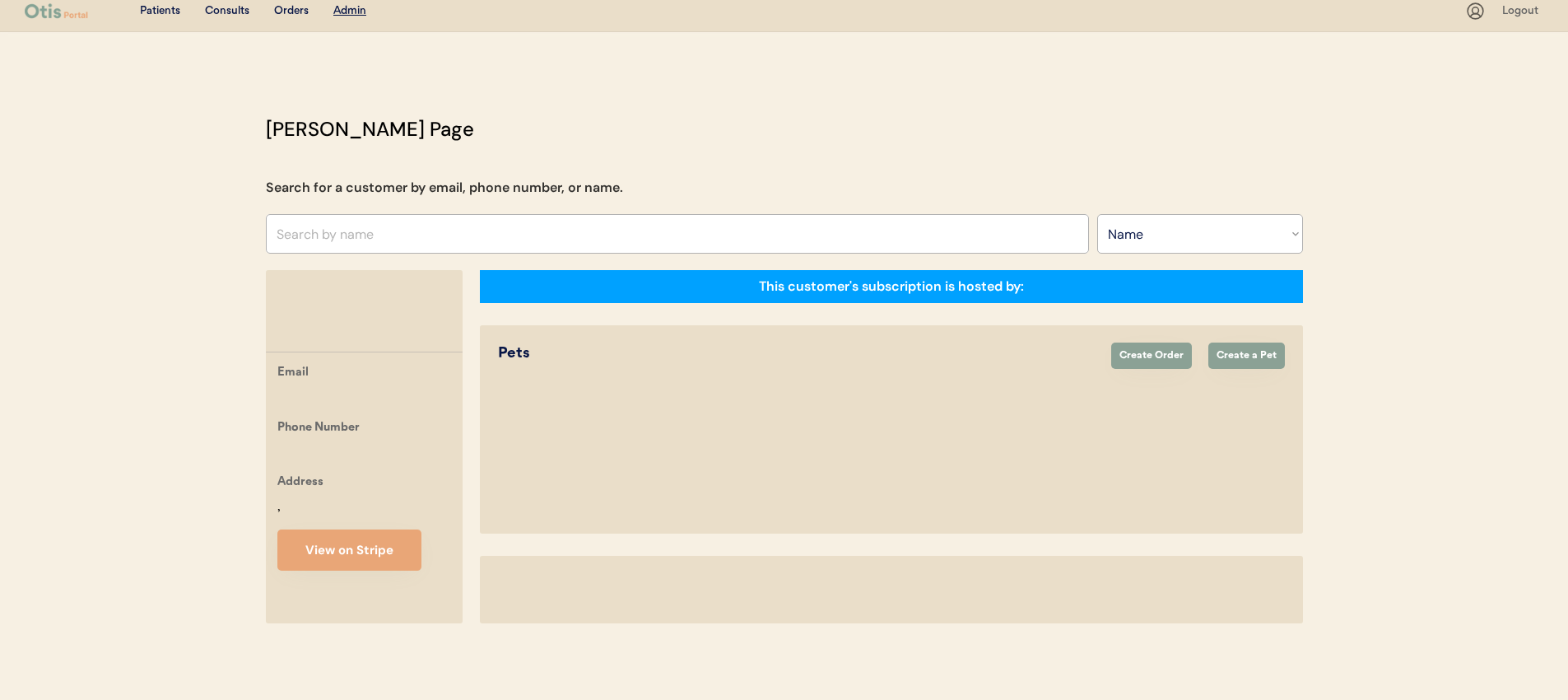
select select "true"
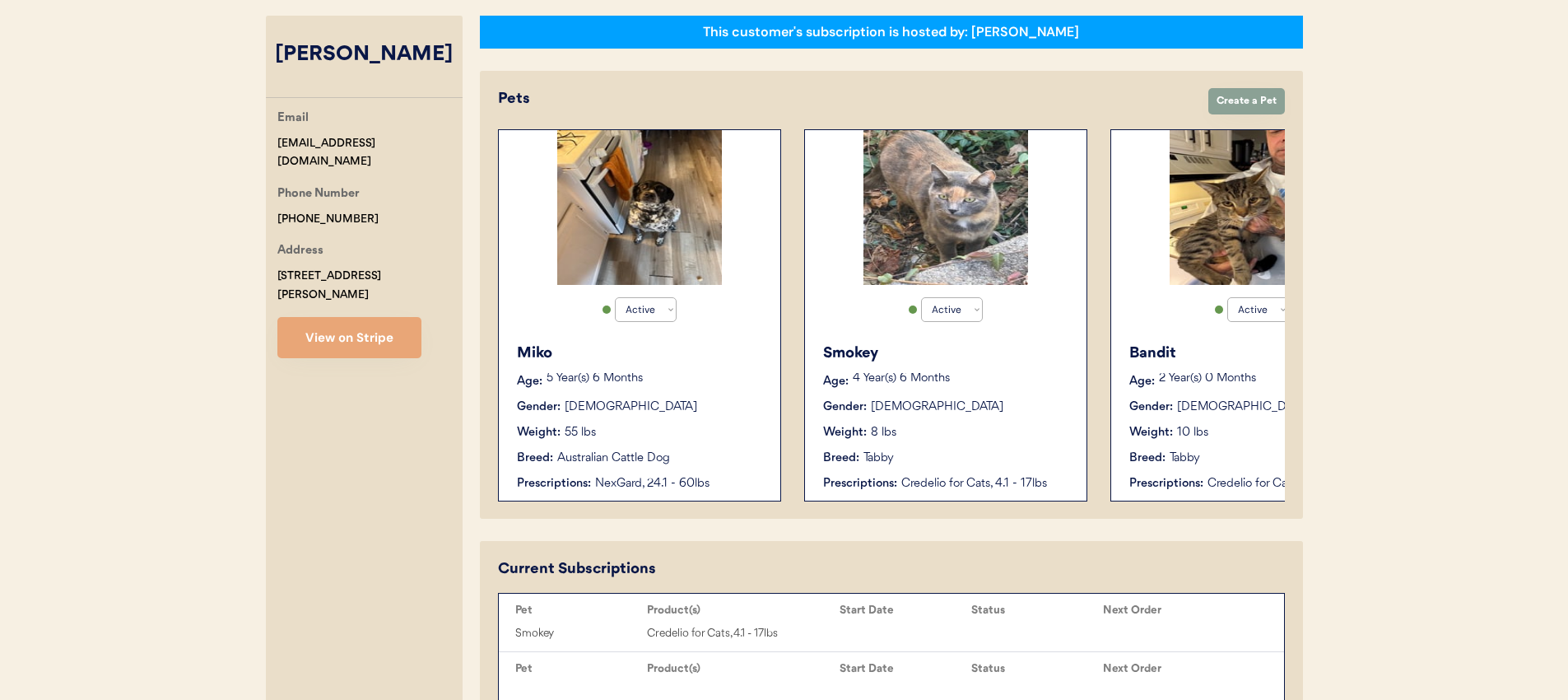
scroll to position [288, 0]
